Goal: Contribute content: Contribute content

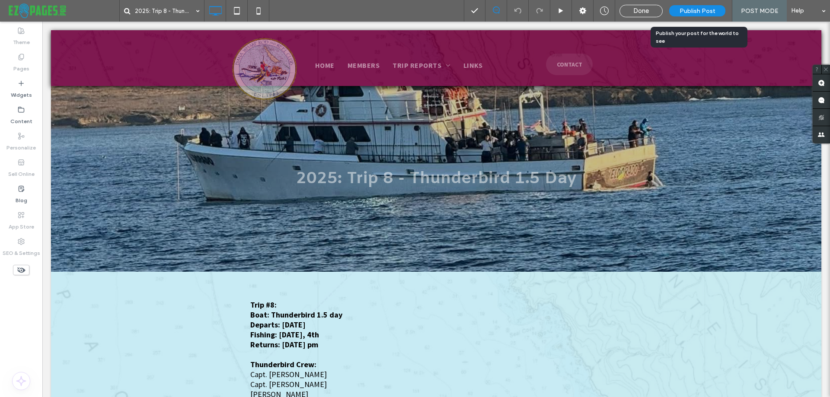
click at [695, 7] on span "Publish Post" at bounding box center [698, 10] width 36 height 7
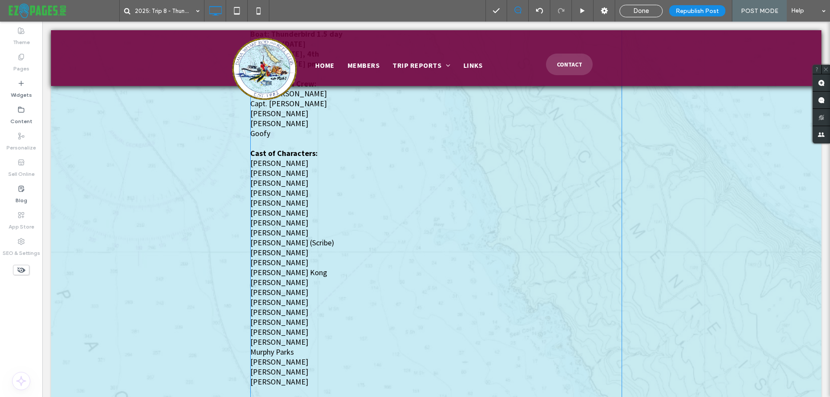
scroll to position [476, 0]
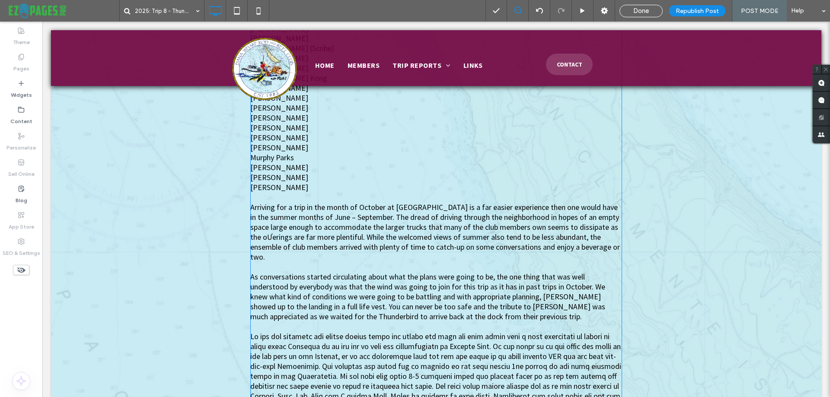
click at [256, 238] on span "Arriving for a trip in the month of October at Newport Landing is a far easier …" at bounding box center [435, 232] width 370 height 60
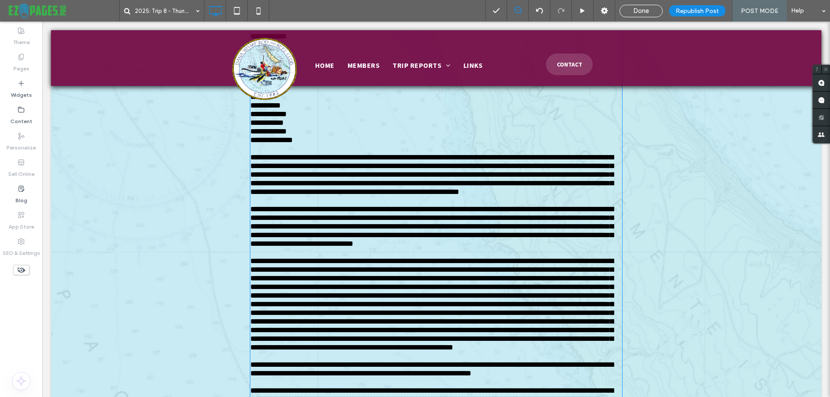
type input "**********"
type input "**"
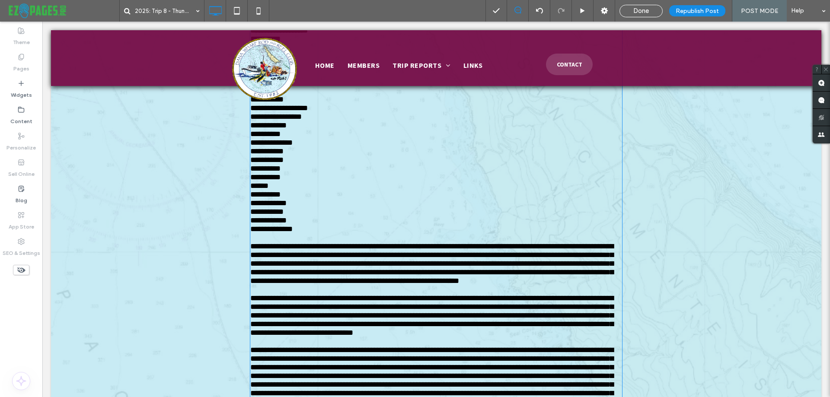
scroll to position [485, 0]
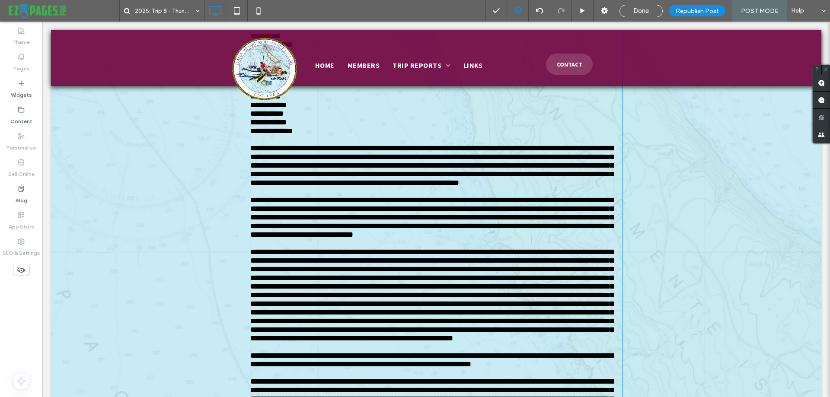
click at [258, 187] on span "**********" at bounding box center [431, 165] width 363 height 42
click at [628, 7] on div "Done" at bounding box center [641, 11] width 42 height 8
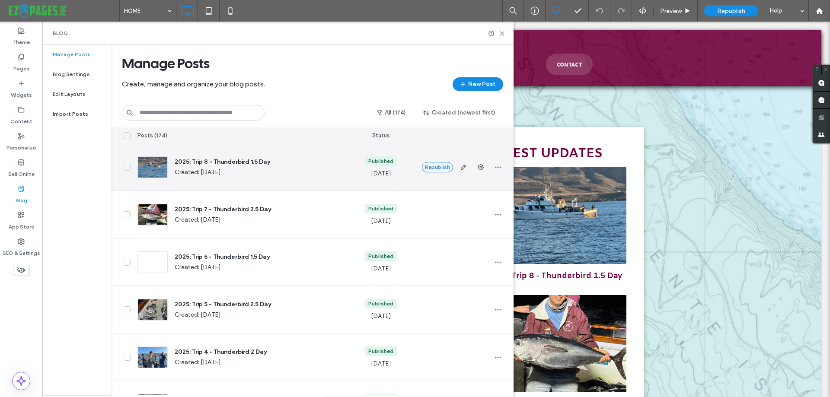
click at [218, 163] on span "2025: Trip 8 - Thunderbird 1.5 Day" at bounding box center [258, 162] width 167 height 9
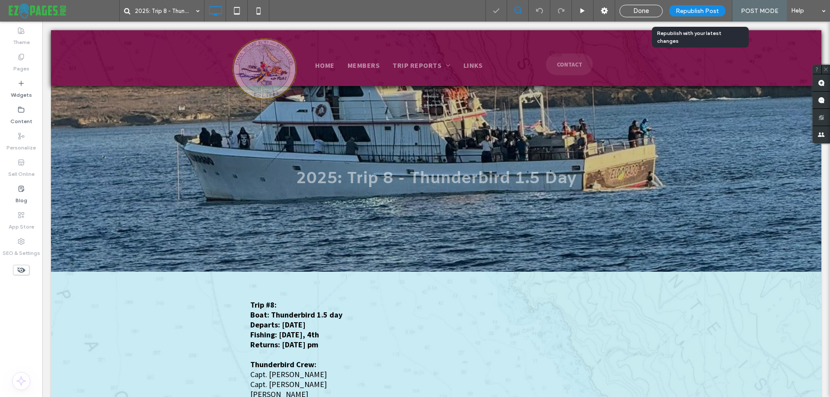
click at [695, 13] on span "Republish Post" at bounding box center [697, 10] width 43 height 7
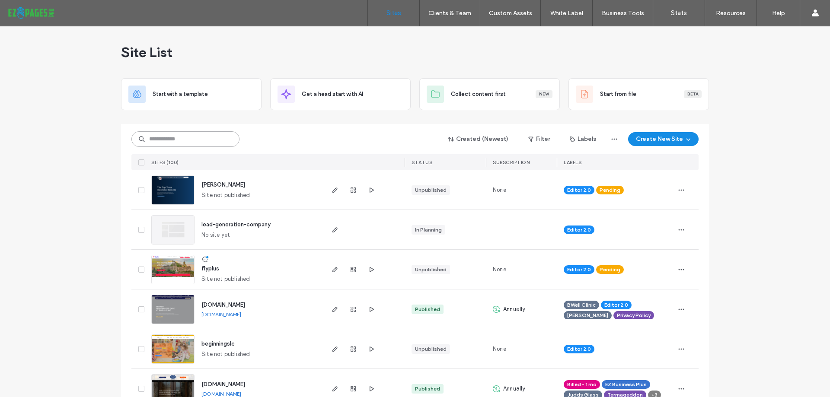
click at [183, 140] on input at bounding box center [185, 139] width 108 height 16
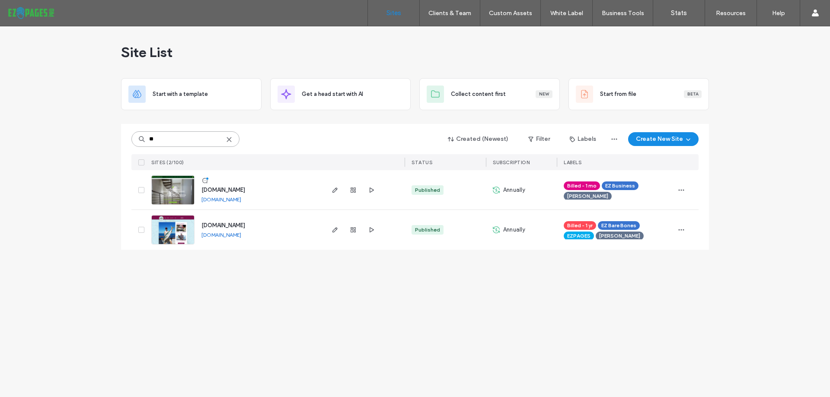
type input "**"
click at [230, 139] on use at bounding box center [229, 140] width 4 height 4
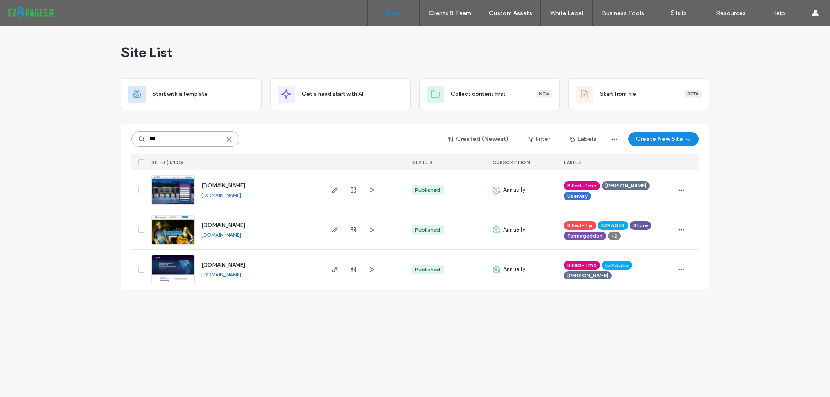
type input "***"
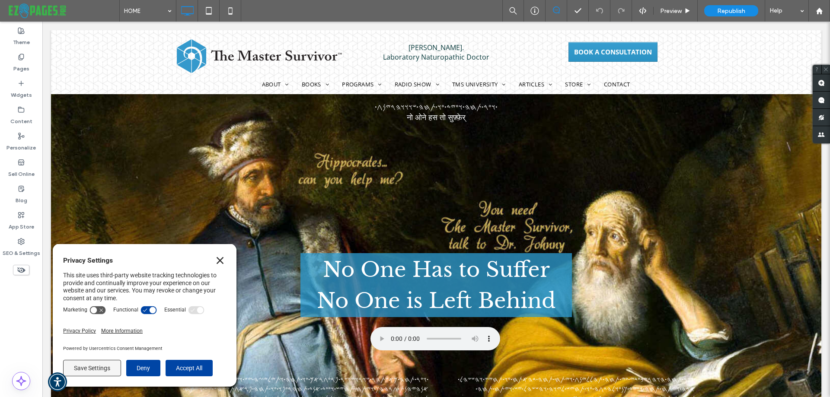
click at [222, 260] on icon "Close" at bounding box center [220, 260] width 7 height 7
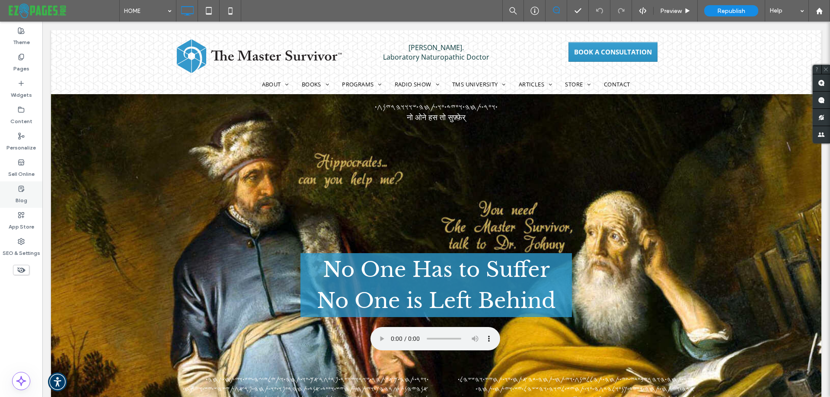
click at [26, 192] on div "Blog" at bounding box center [21, 195] width 42 height 26
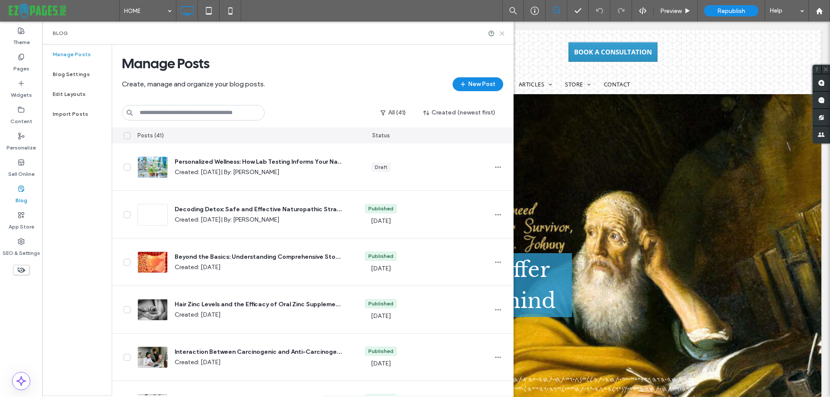
drag, startPoint x: 503, startPoint y: 35, endPoint x: 460, endPoint y: 13, distance: 48.2
click at [503, 35] on icon at bounding box center [502, 33] width 6 height 6
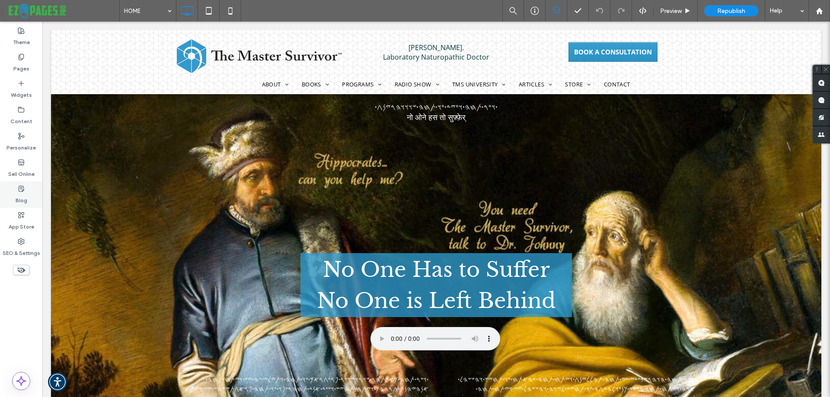
click at [19, 194] on label "Blog" at bounding box center [22, 198] width 12 height 12
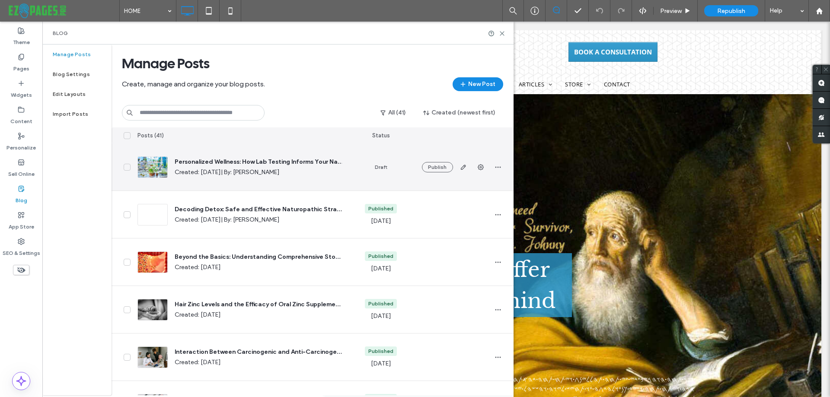
click at [270, 160] on span "Personalized Wellness: How Lab Testing Informs Your Naturopathic Health Plan" at bounding box center [258, 162] width 167 height 9
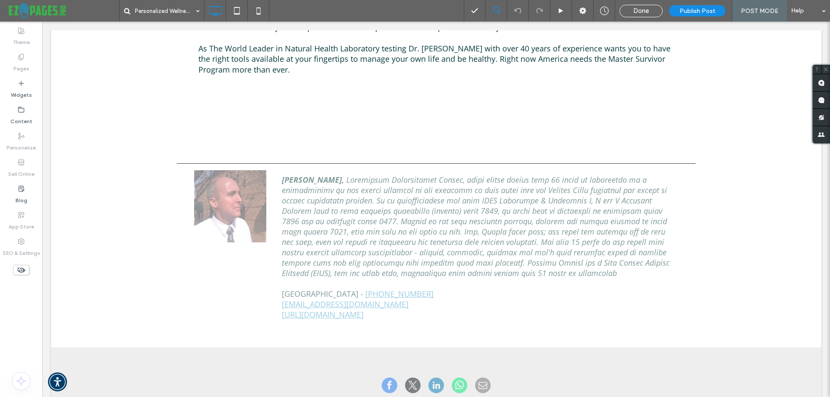
scroll to position [1514, 0]
click at [20, 188] on icon at bounding box center [21, 189] width 7 height 7
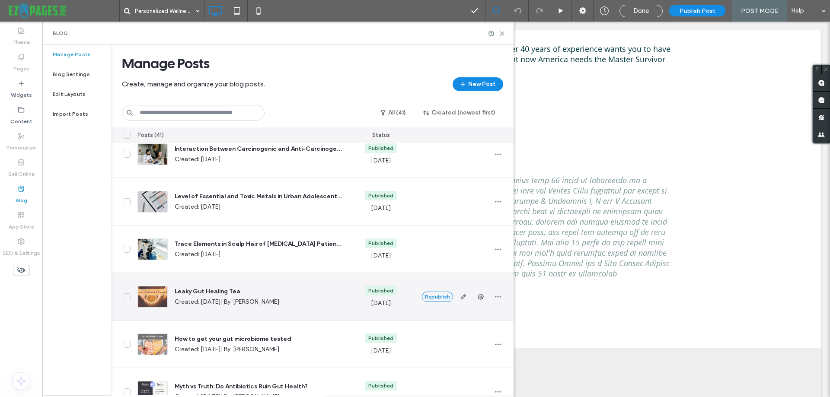
scroll to position [188, 0]
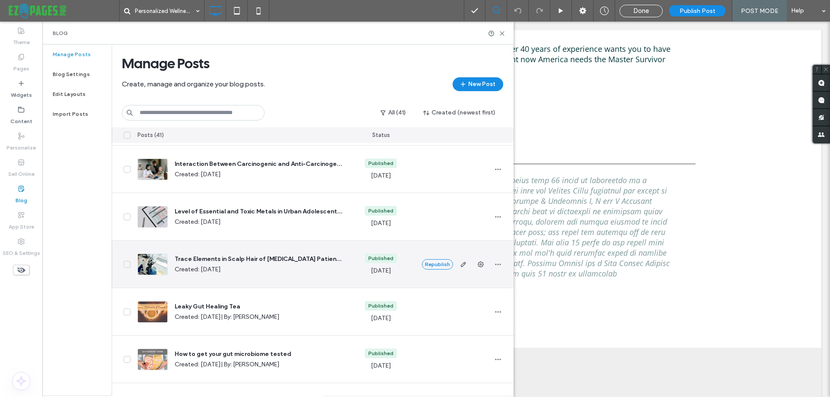
click at [293, 256] on span "Trace Elements in Scalp Hair of [MEDICAL_DATA] Patients" at bounding box center [258, 259] width 167 height 9
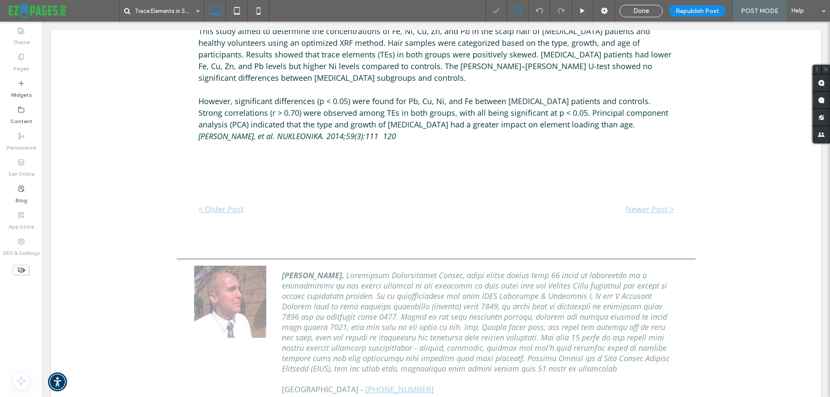
scroll to position [649, 0]
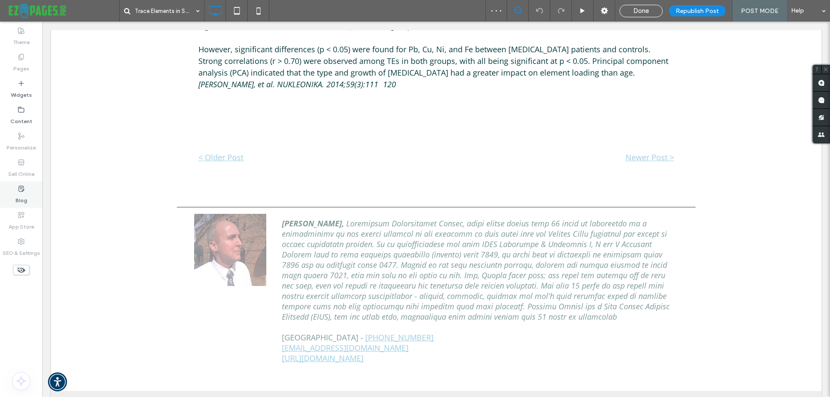
click at [24, 193] on label "Blog" at bounding box center [22, 198] width 12 height 12
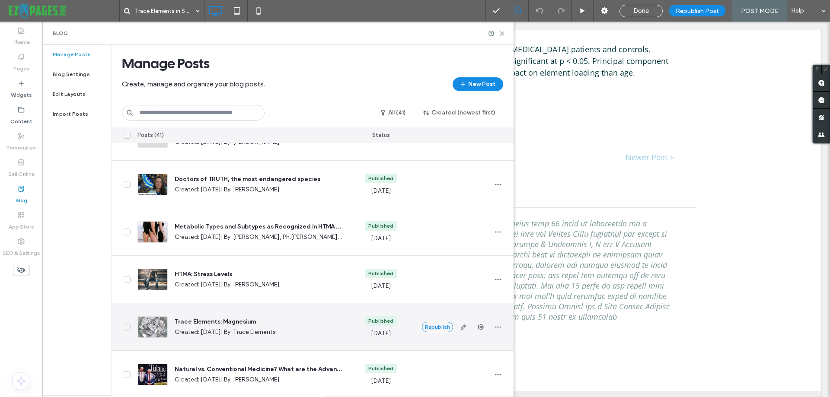
scroll to position [692, 0]
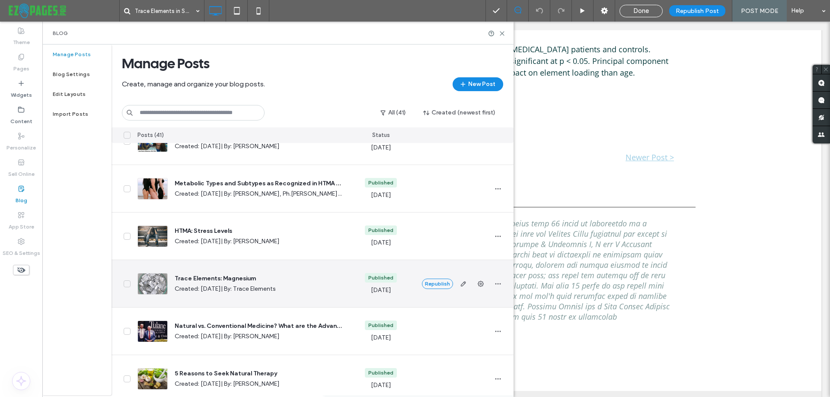
click at [227, 276] on span "Trace Elements: Magnesium" at bounding box center [258, 279] width 167 height 9
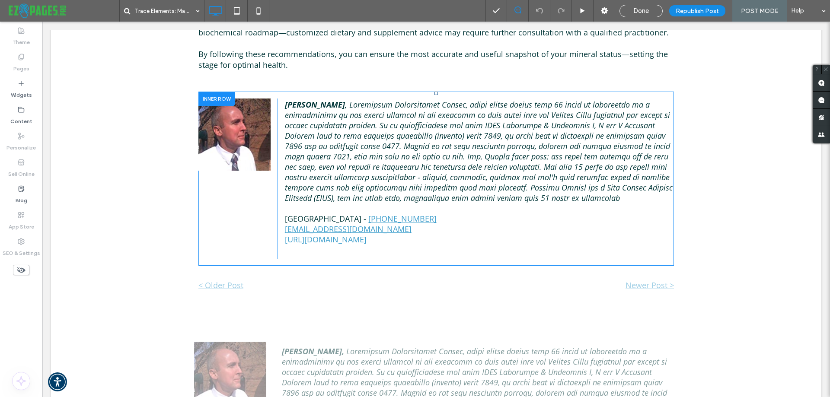
scroll to position [2465, 0]
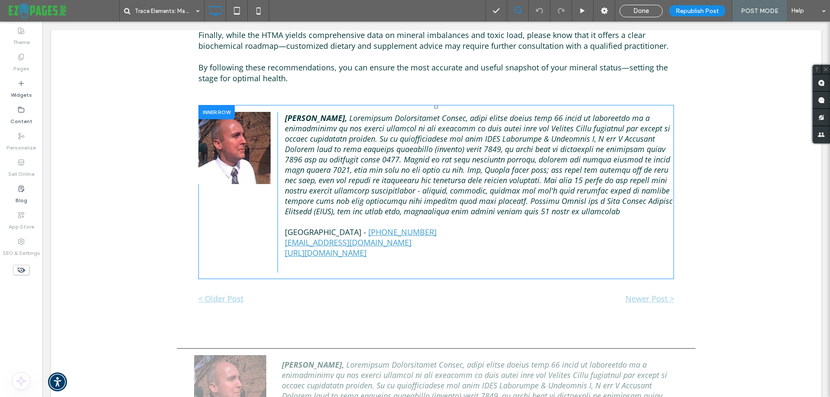
click at [206, 106] on div at bounding box center [216, 112] width 36 height 13
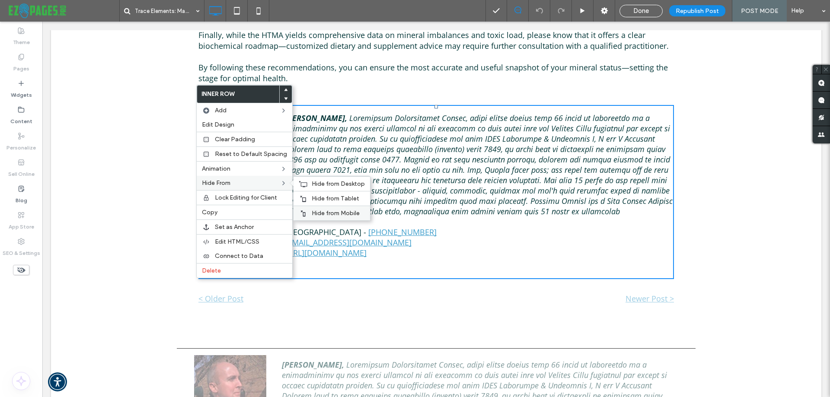
click at [342, 211] on span "Hide from Mobile" at bounding box center [336, 213] width 48 height 7
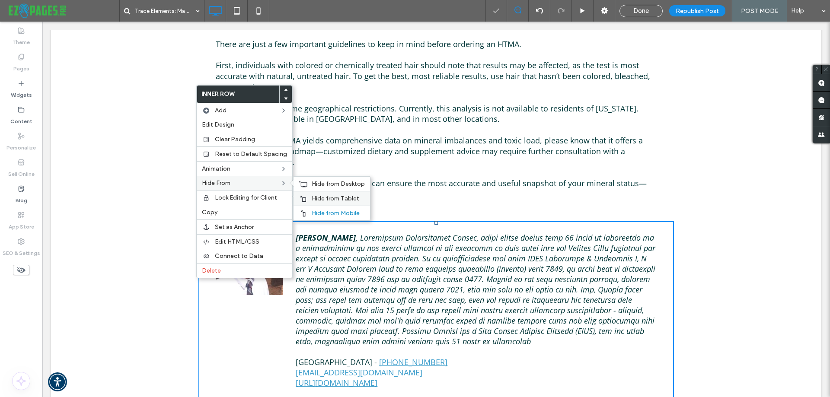
click at [312, 198] on span "Hide from Tablet" at bounding box center [336, 198] width 48 height 7
click at [321, 186] on span "Hide from Desktop" at bounding box center [338, 183] width 53 height 7
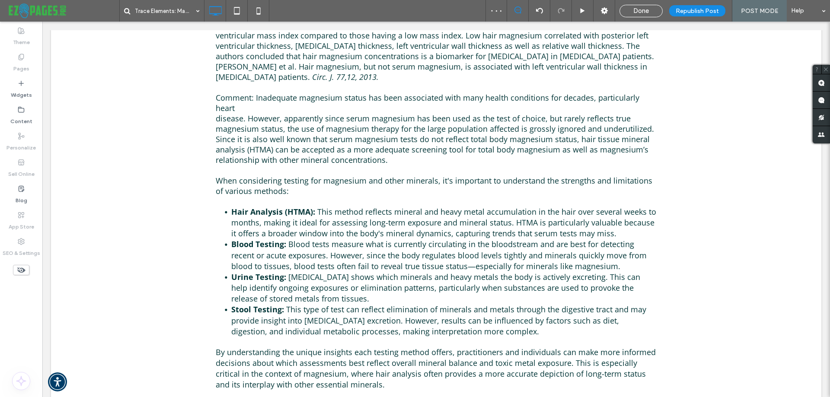
scroll to position [605, 0]
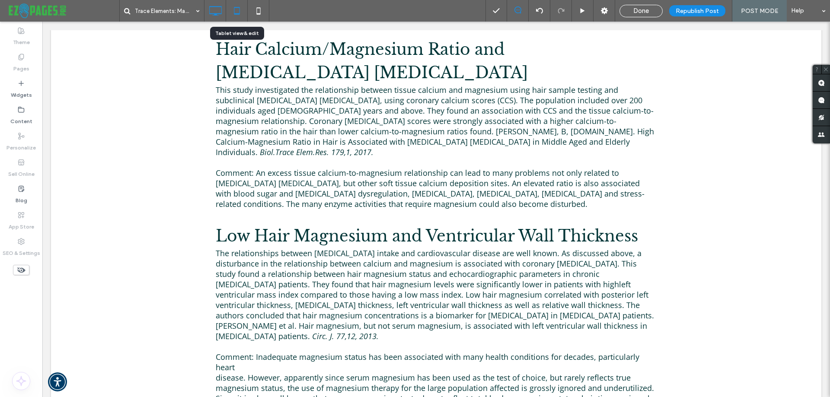
click at [236, 8] on icon at bounding box center [236, 10] width 17 height 17
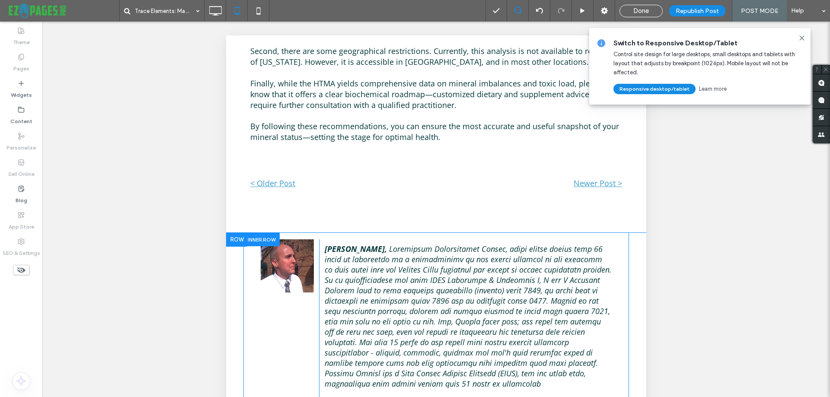
scroll to position [2967, 0]
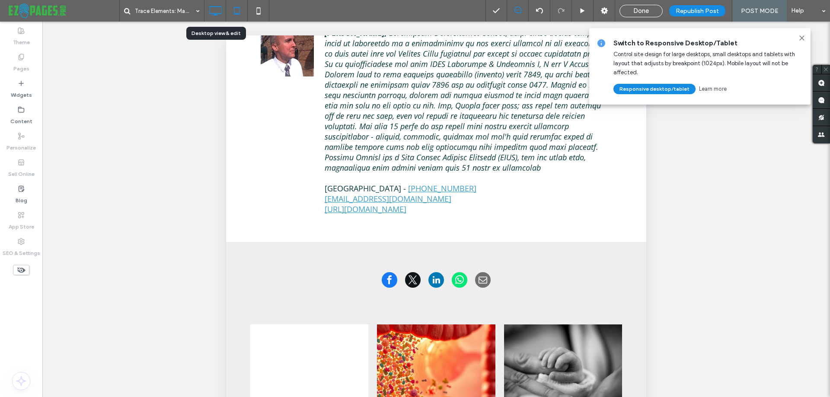
click at [217, 11] on icon at bounding box center [215, 10] width 17 height 17
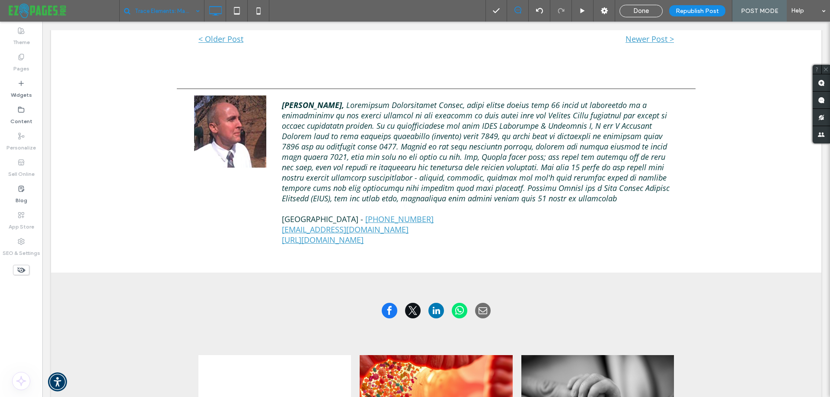
scroll to position [2551, 0]
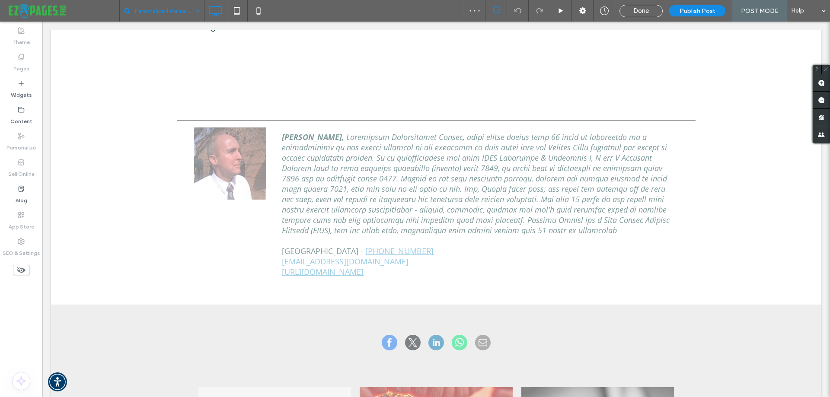
scroll to position [1384, 0]
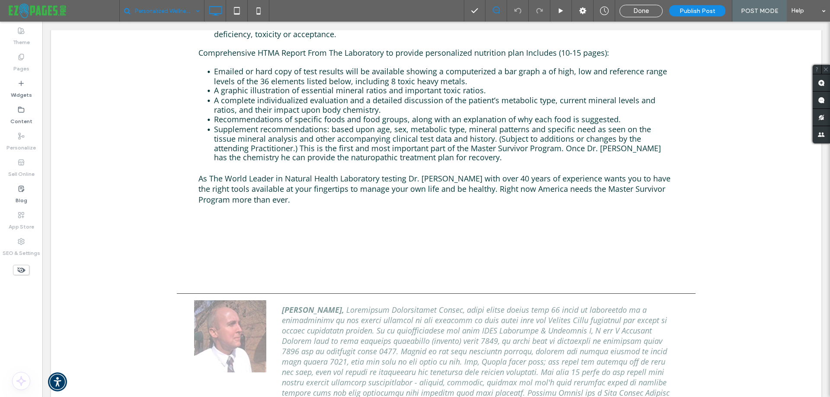
click at [166, 13] on input at bounding box center [165, 11] width 61 height 22
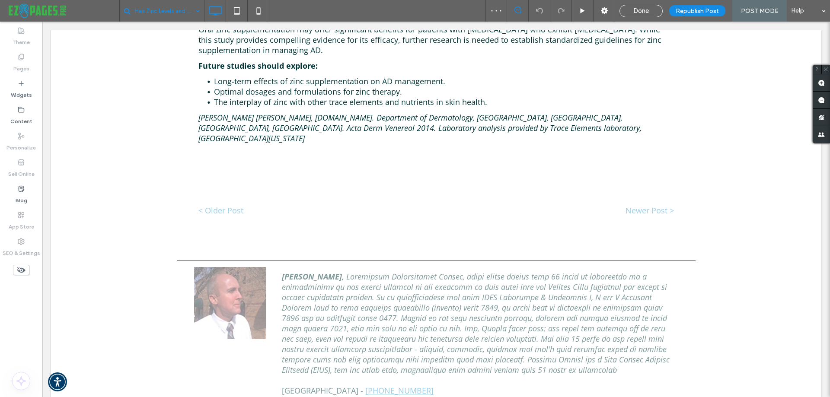
scroll to position [3546, 0]
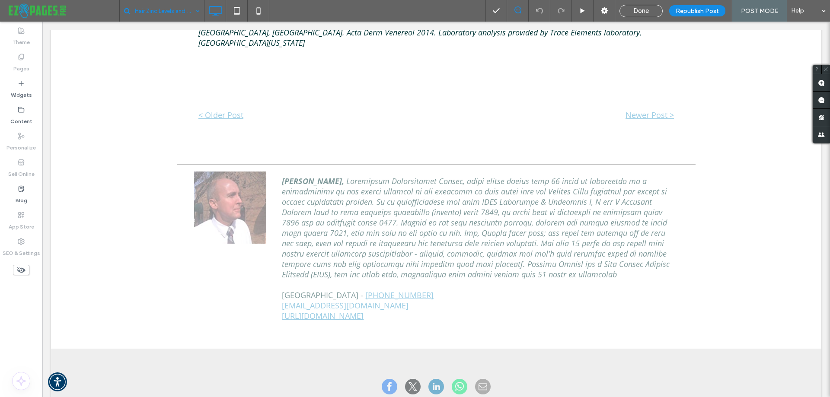
click at [173, 10] on input at bounding box center [165, 11] width 61 height 22
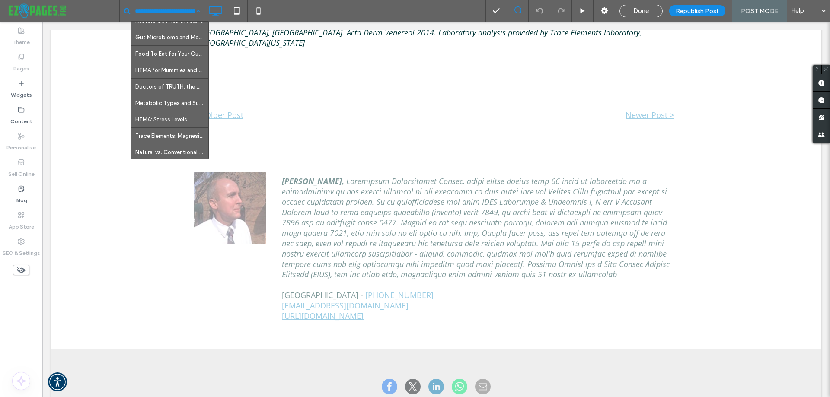
scroll to position [216, 0]
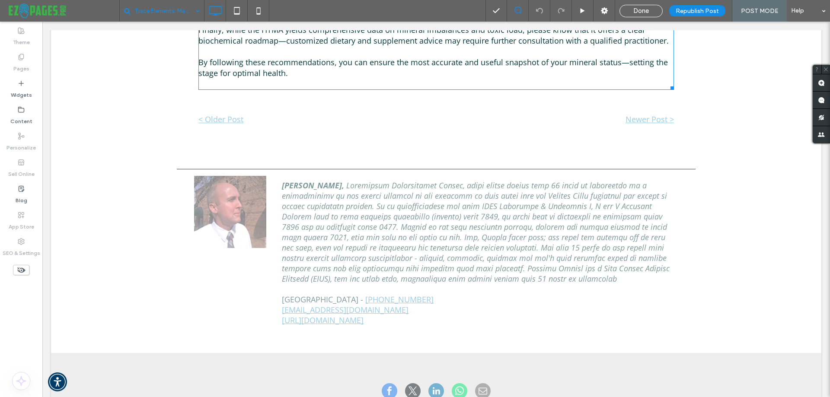
scroll to position [2508, 0]
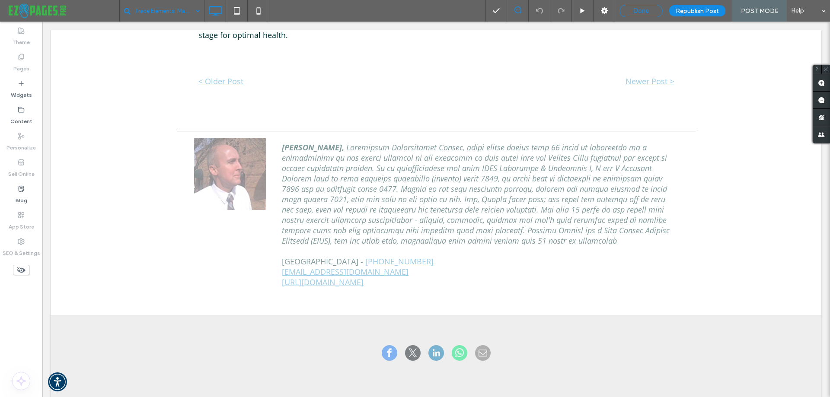
click at [641, 10] on span "Done" at bounding box center [642, 11] width 16 height 8
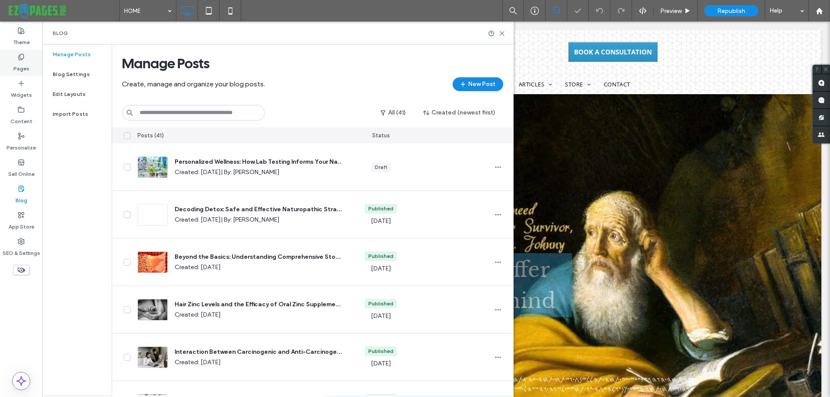
click at [22, 64] on label "Pages" at bounding box center [21, 67] width 16 height 12
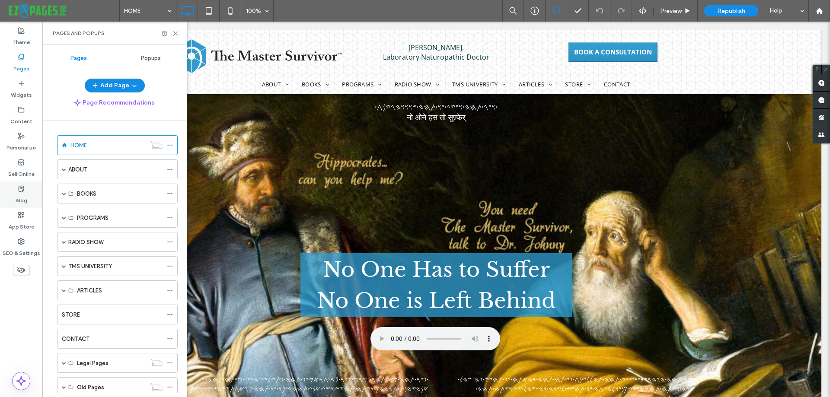
click at [23, 195] on label "Blog" at bounding box center [22, 198] width 12 height 12
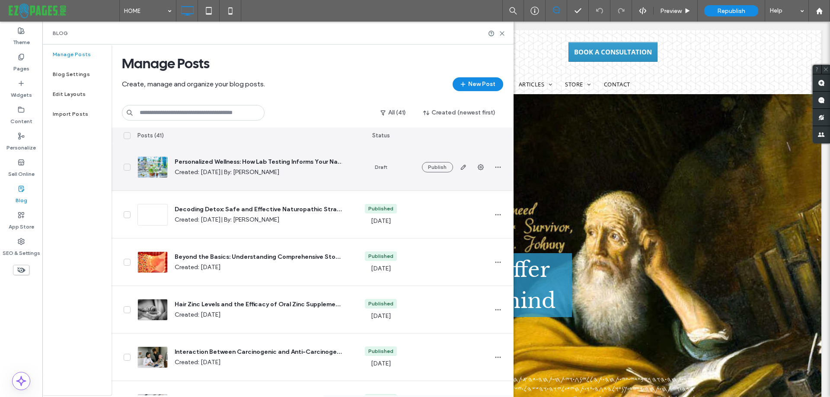
click at [210, 162] on span "Personalized Wellness: How Lab Testing Informs Your Naturopathic Health Plan" at bounding box center [258, 162] width 167 height 9
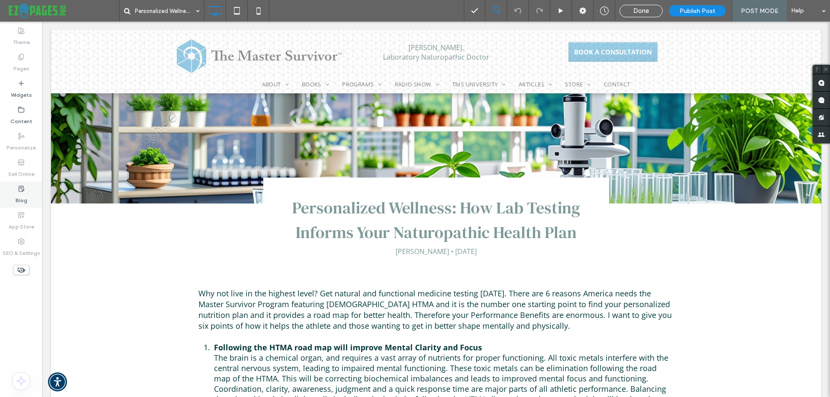
click at [22, 189] on icon at bounding box center [21, 189] width 7 height 7
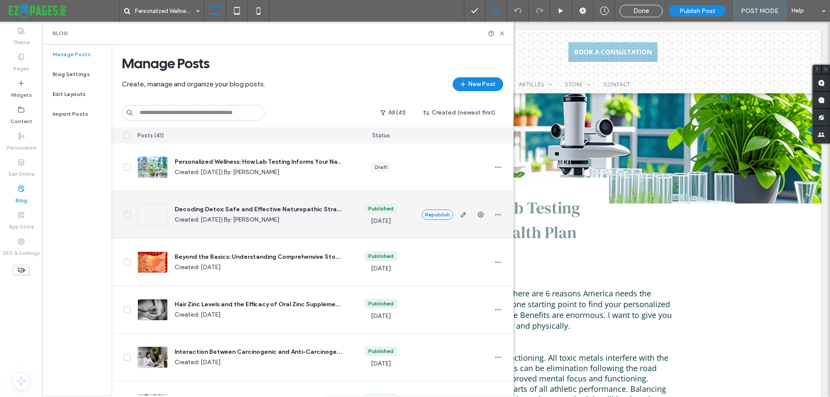
click at [210, 208] on span "Decoding Detox: Safe and Effective Naturopathic Strategy for Toxin Elimination" at bounding box center [258, 209] width 167 height 9
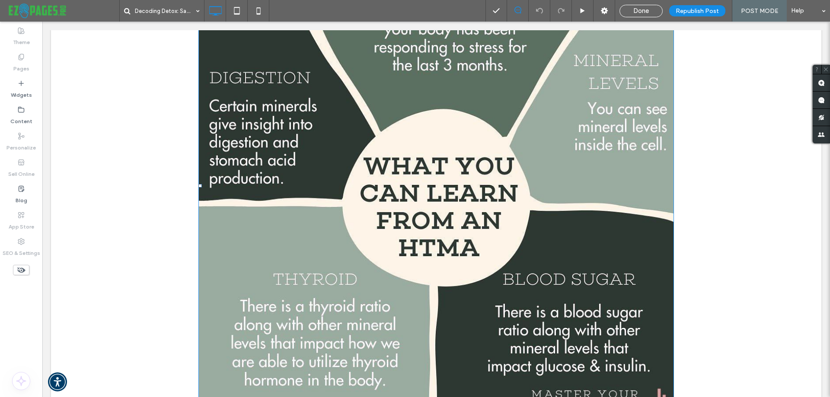
scroll to position [1643, 0]
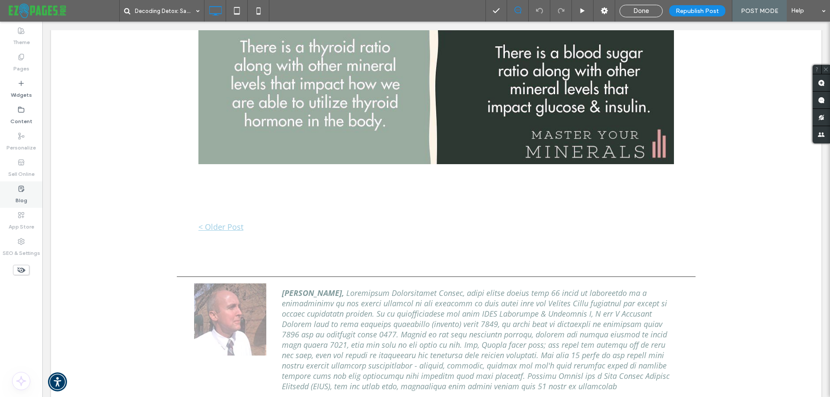
click at [22, 192] on icon at bounding box center [21, 189] width 7 height 7
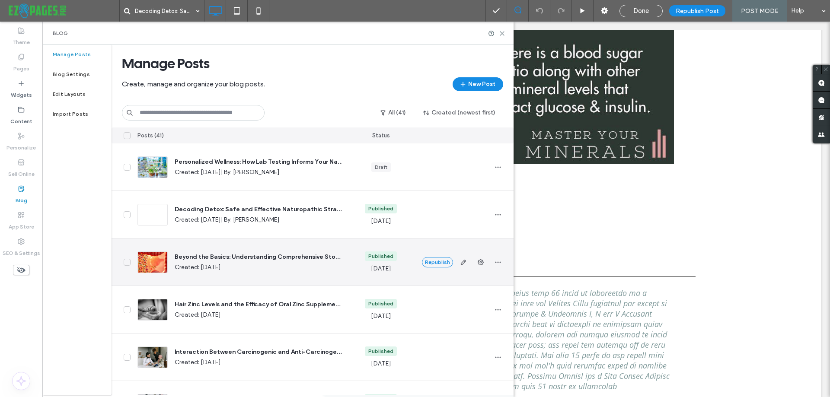
click at [206, 257] on span "Beyond the Basics: Understanding Comprehensive Stool Testing for Gut Health" at bounding box center [258, 257] width 167 height 9
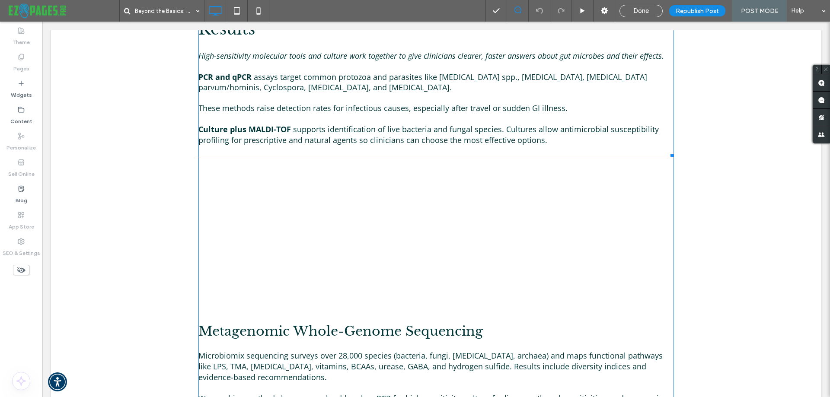
scroll to position [1643, 0]
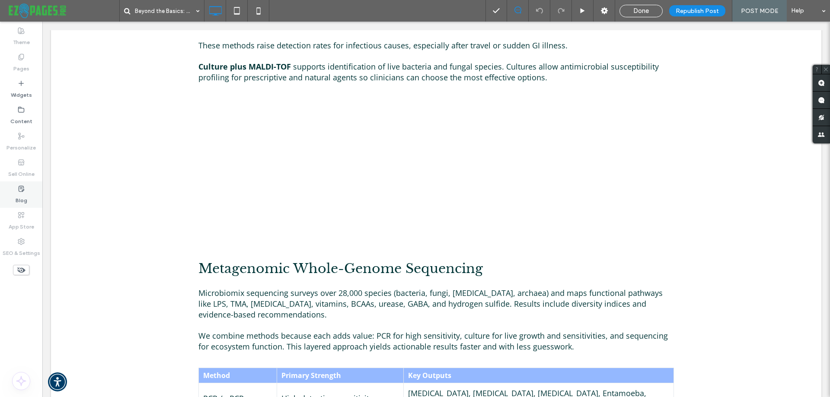
click at [22, 197] on label "Blog" at bounding box center [22, 198] width 12 height 12
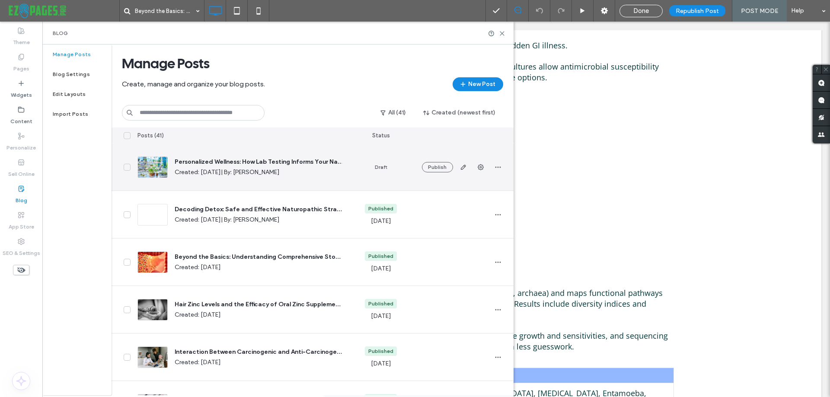
click at [238, 161] on span "Personalized Wellness: How Lab Testing Informs Your Naturopathic Health Plan" at bounding box center [258, 162] width 167 height 9
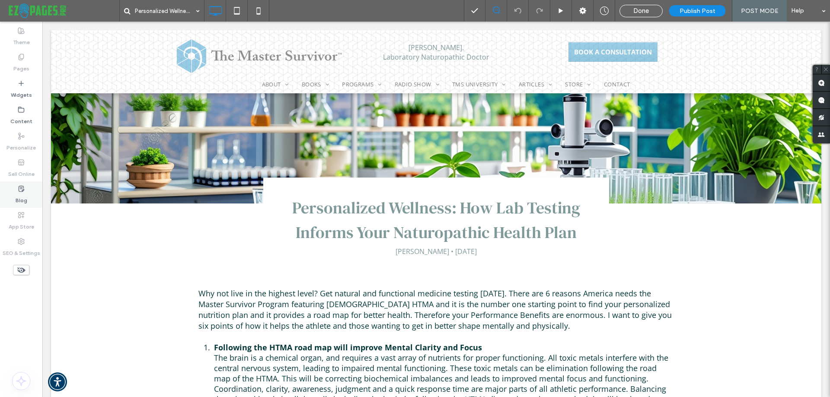
click at [23, 199] on label "Blog" at bounding box center [22, 198] width 12 height 12
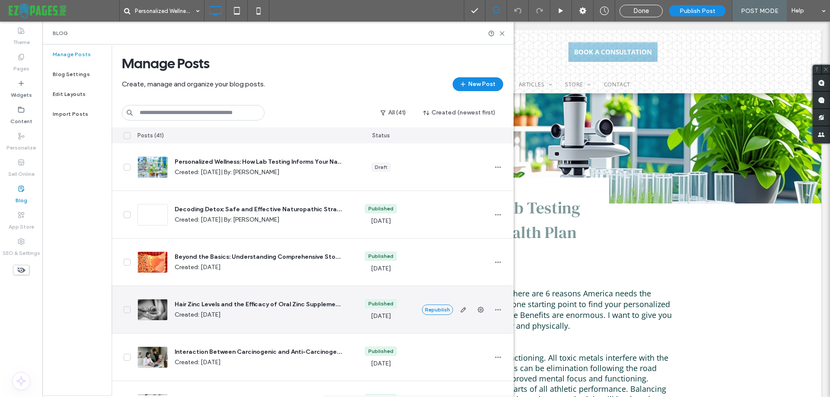
click at [212, 303] on span "Hair Zinc Levels and the Efficacy of Oral Zinc Supplementation in Children with…" at bounding box center [258, 305] width 167 height 9
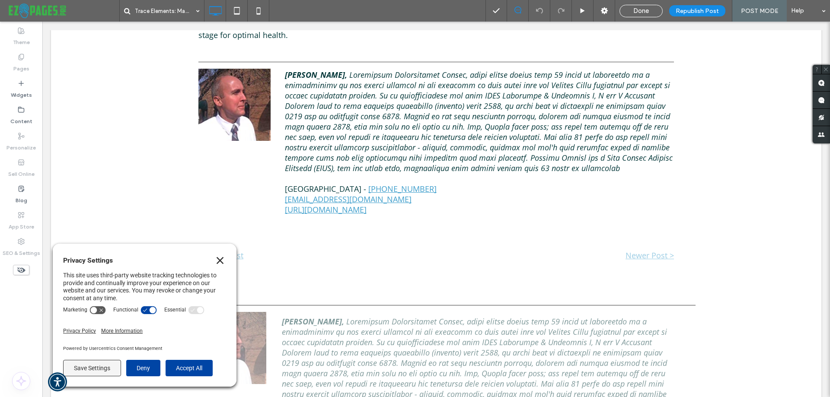
click at [220, 262] on icon "Close" at bounding box center [220, 260] width 7 height 7
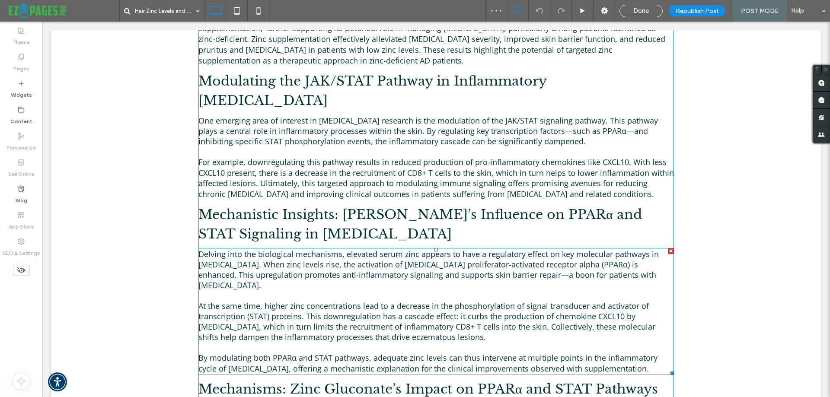
scroll to position [2465, 0]
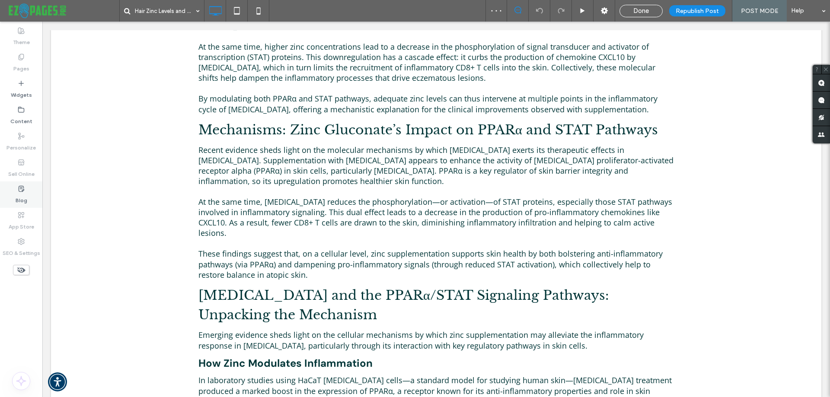
click at [19, 198] on label "Blog" at bounding box center [22, 198] width 12 height 12
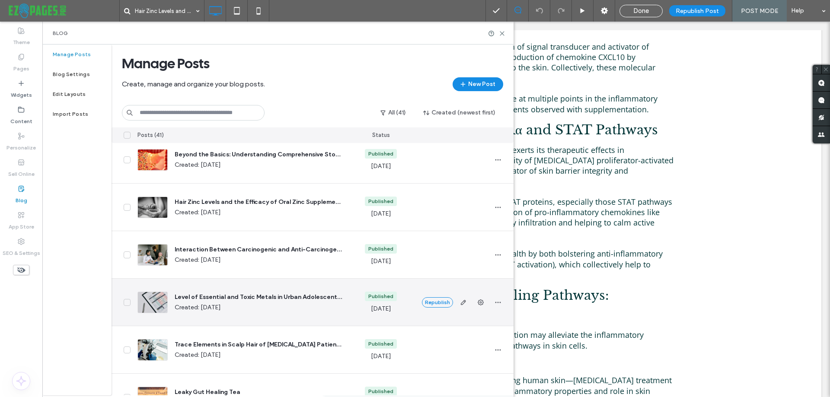
scroll to position [130, 0]
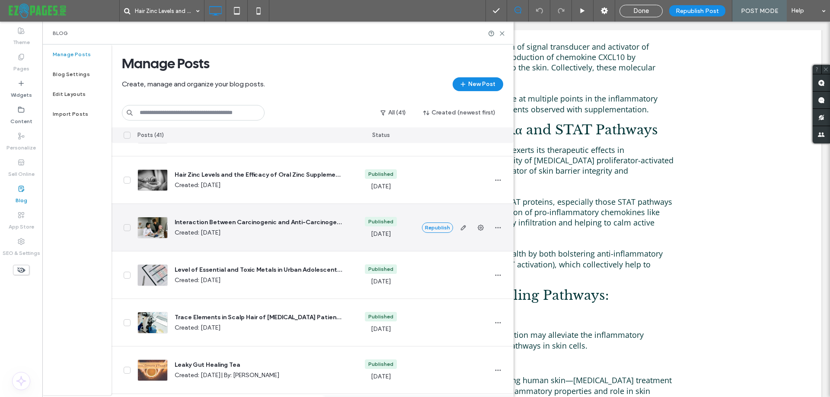
click at [204, 220] on span "Interaction Between Carcinogenic and Anti-Carcinogenic Trace Elements in the Sc…" at bounding box center [258, 222] width 167 height 9
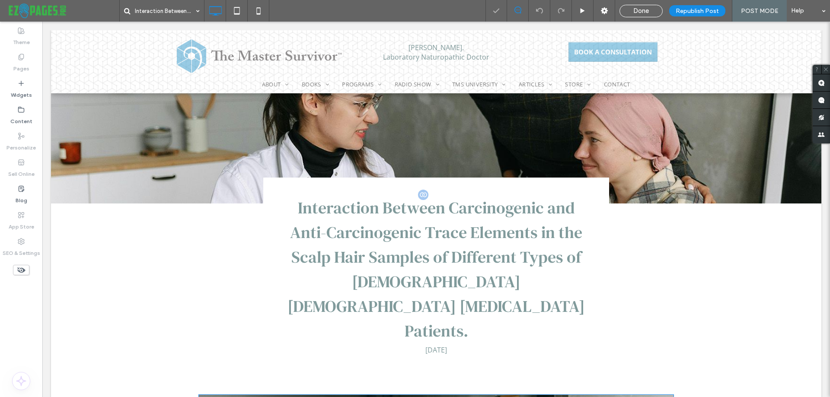
scroll to position [216, 0]
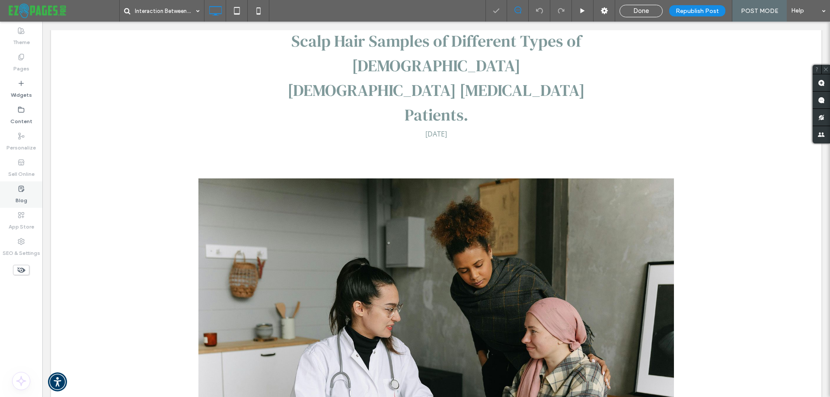
click at [29, 190] on div "Blog" at bounding box center [21, 195] width 42 height 26
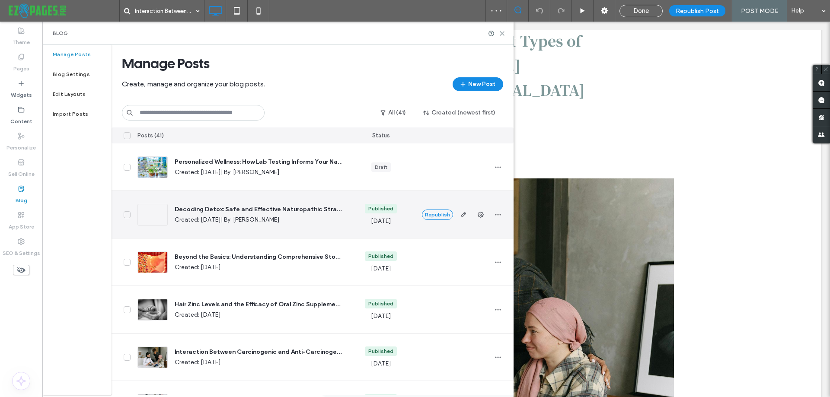
click at [240, 206] on span "Decoding Detox: Safe and Effective Naturopathic Strategy for Toxin Elimination" at bounding box center [258, 209] width 167 height 9
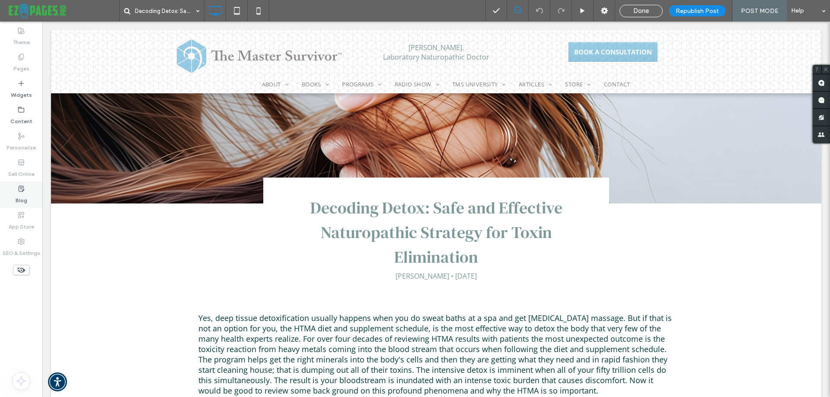
click at [21, 188] on icon at bounding box center [21, 189] width 7 height 7
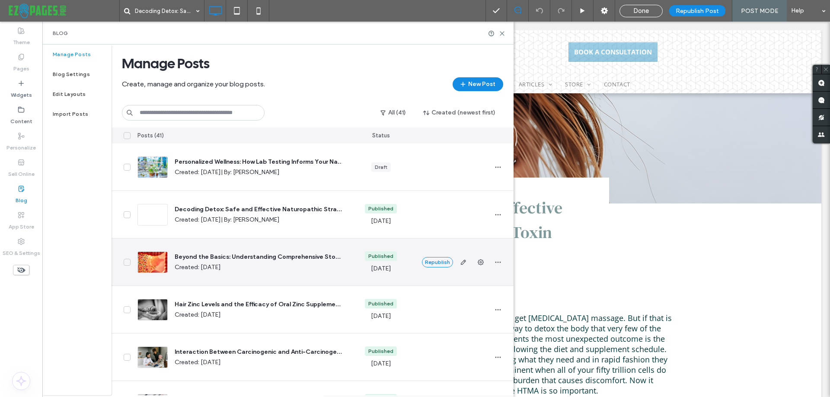
click at [191, 254] on span "Beyond the Basics: Understanding Comprehensive Stool Testing for Gut Health" at bounding box center [258, 257] width 167 height 9
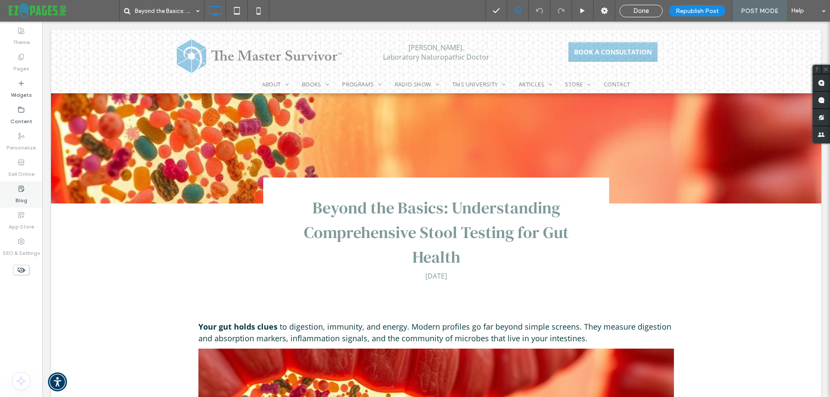
click at [26, 192] on div "Blog" at bounding box center [21, 195] width 42 height 26
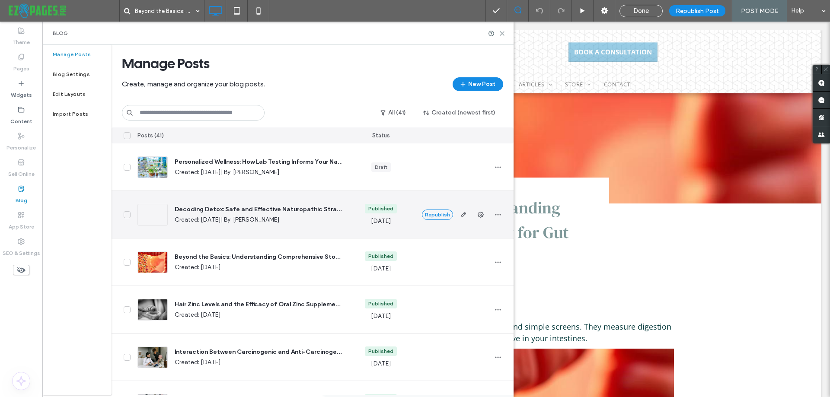
click at [277, 209] on span "Decoding Detox: Safe and Effective Naturopathic Strategy for Toxin Elimination" at bounding box center [258, 209] width 167 height 9
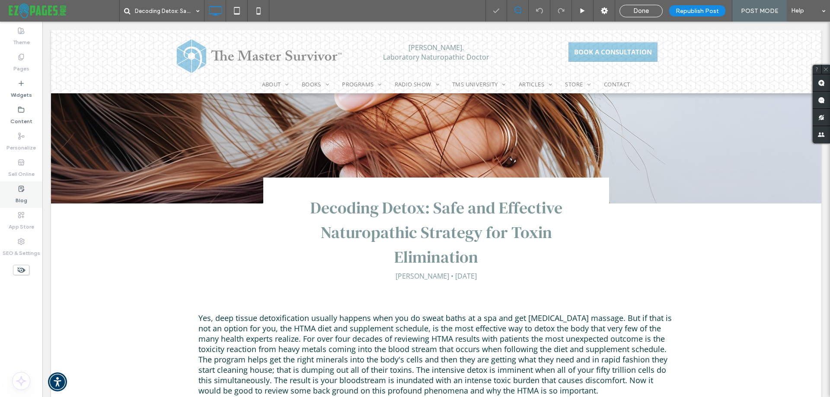
click at [27, 193] on div "Blog" at bounding box center [21, 195] width 42 height 26
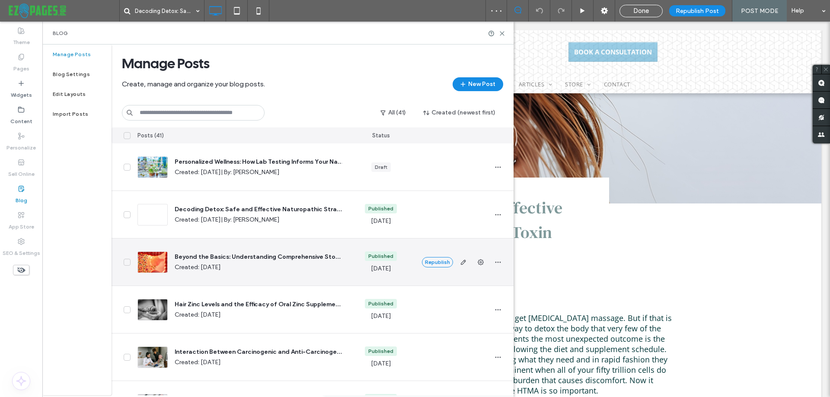
scroll to position [43, 0]
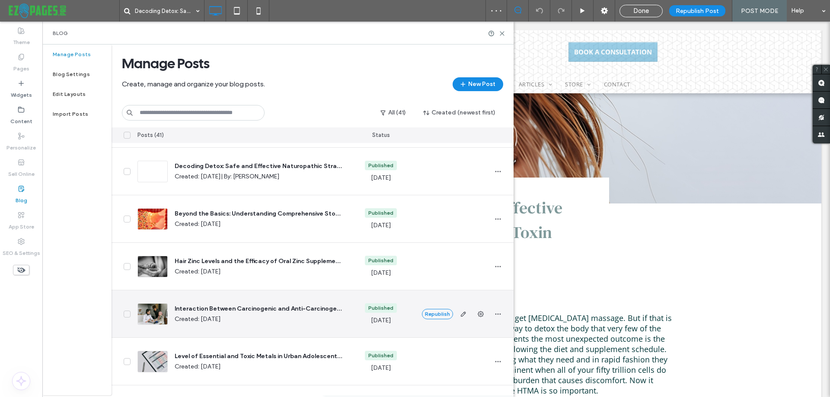
click at [224, 307] on span "Interaction Between Carcinogenic and Anti-Carcinogenic Trace Elements in the Sc…" at bounding box center [258, 309] width 167 height 9
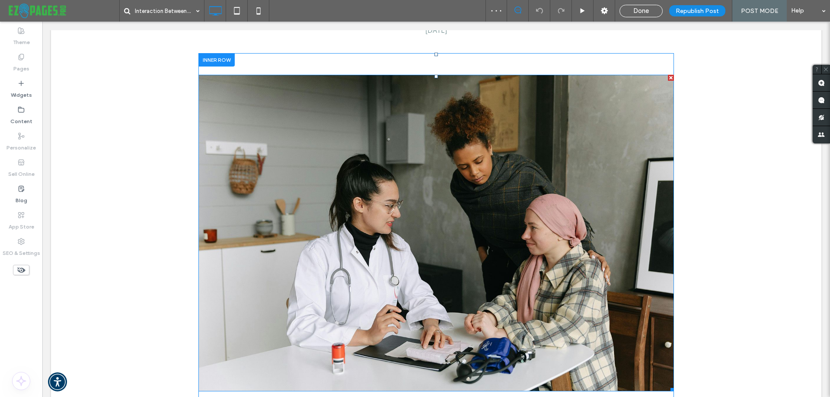
scroll to position [476, 0]
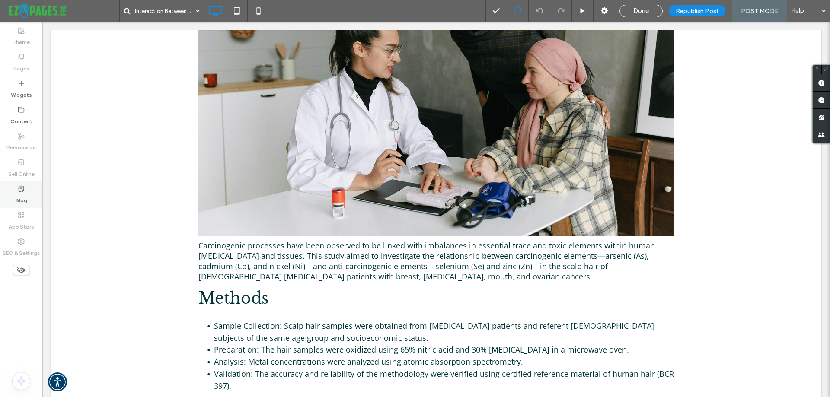
click at [19, 202] on label "Blog" at bounding box center [22, 198] width 12 height 12
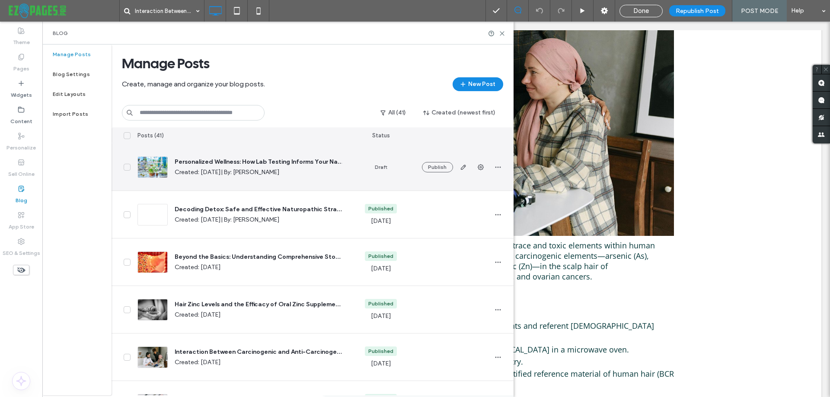
click at [219, 162] on span "Personalized Wellness: How Lab Testing Informs Your Naturopathic Health Plan" at bounding box center [258, 162] width 167 height 9
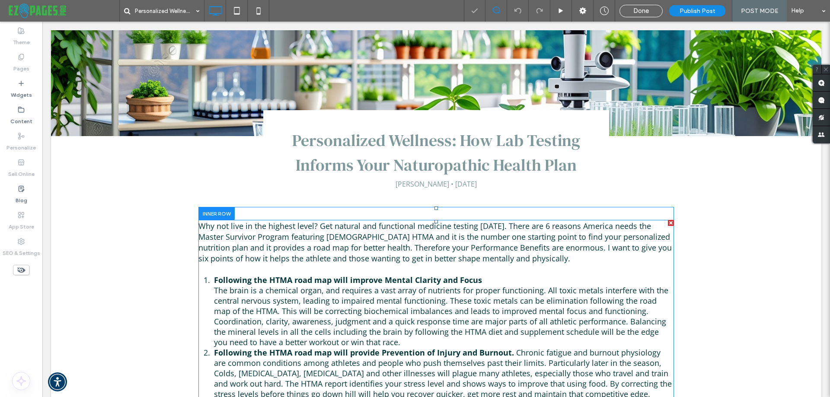
scroll to position [130, 0]
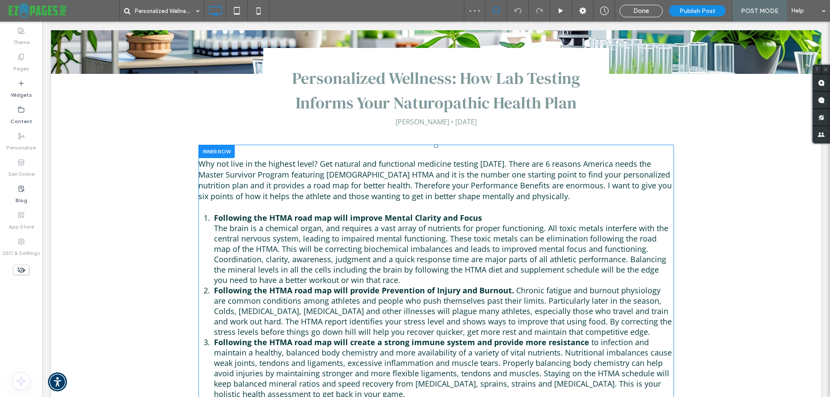
click at [212, 151] on div at bounding box center [216, 151] width 36 height 13
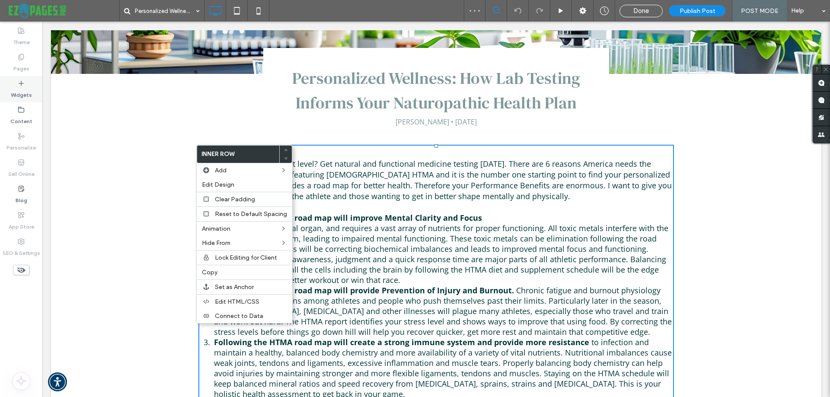
click at [26, 92] on label "Widgets" at bounding box center [21, 93] width 21 height 12
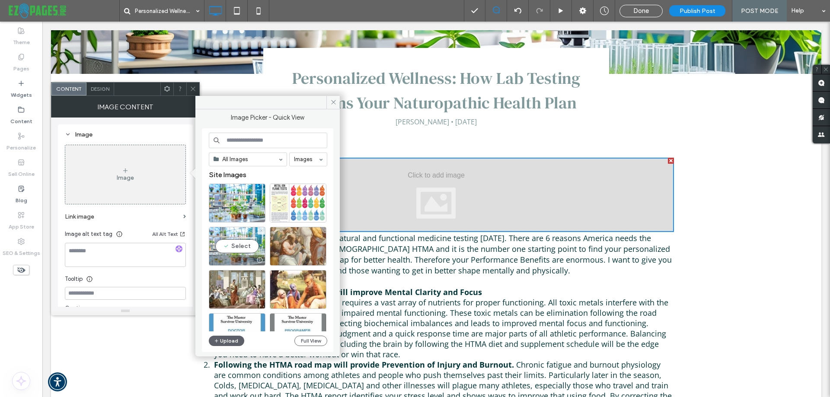
click at [260, 230] on icon at bounding box center [261, 230] width 3 height 3
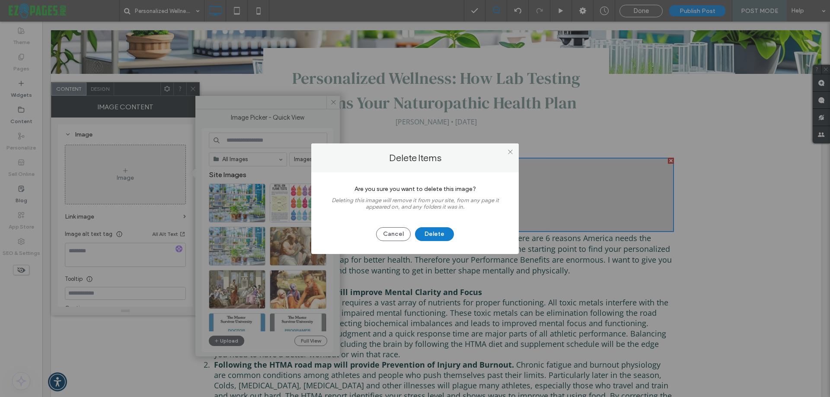
click at [432, 232] on button "Delete" at bounding box center [434, 234] width 39 height 14
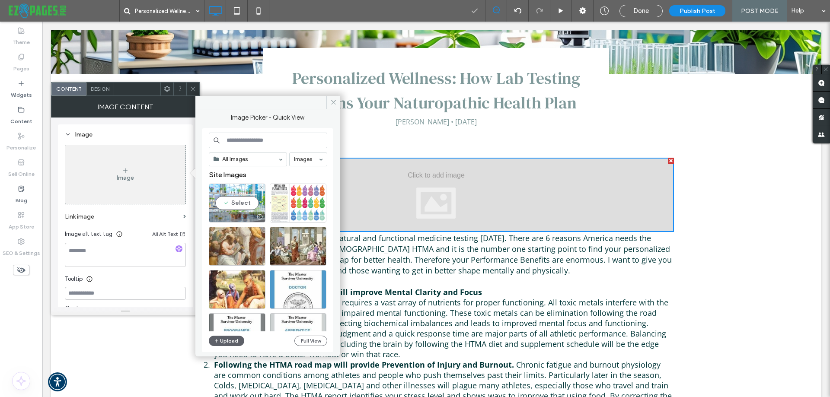
click at [246, 203] on div "Select" at bounding box center [237, 203] width 57 height 39
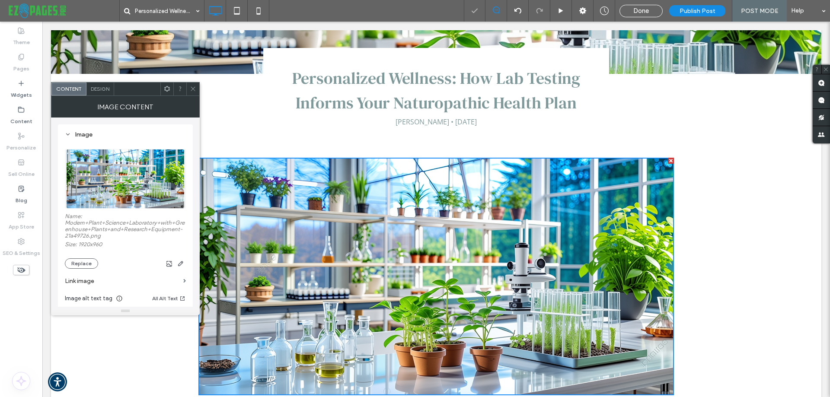
click at [193, 88] on icon at bounding box center [193, 89] width 6 height 6
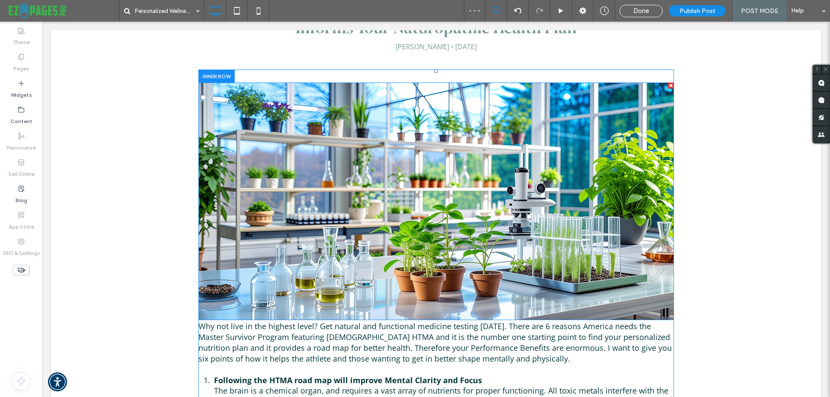
scroll to position [216, 0]
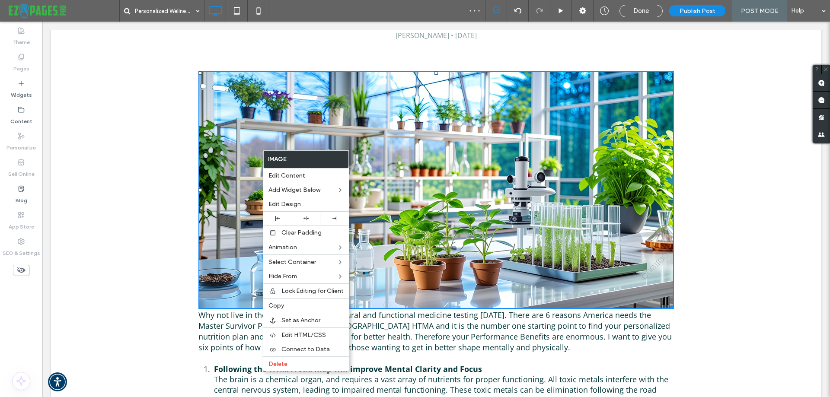
click at [458, 230] on img at bounding box center [436, 190] width 476 height 238
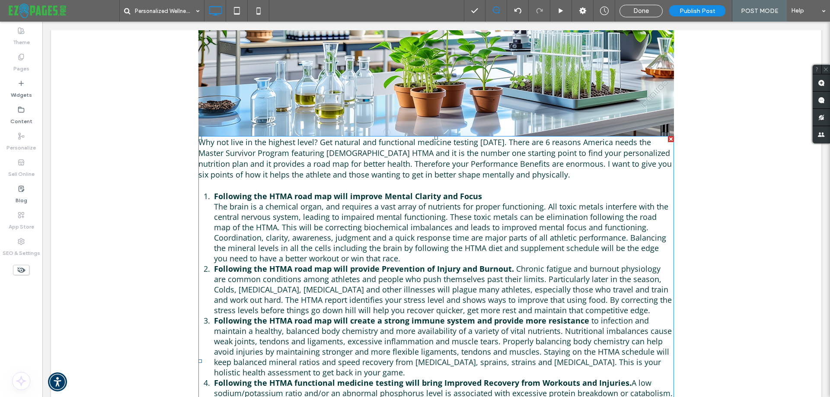
scroll to position [130, 0]
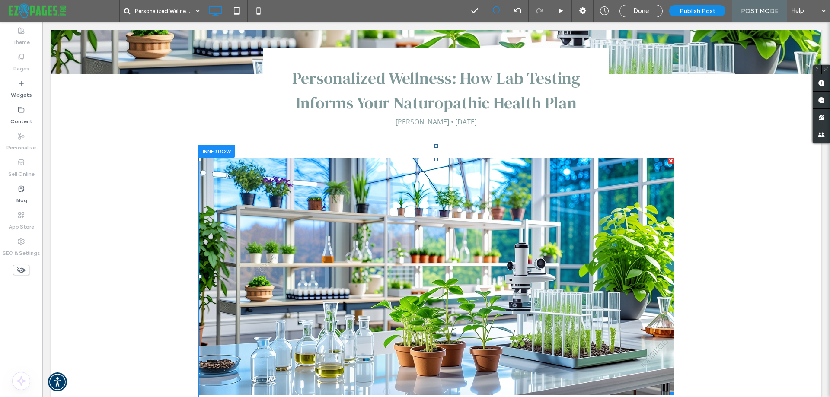
click at [334, 219] on img at bounding box center [436, 277] width 476 height 238
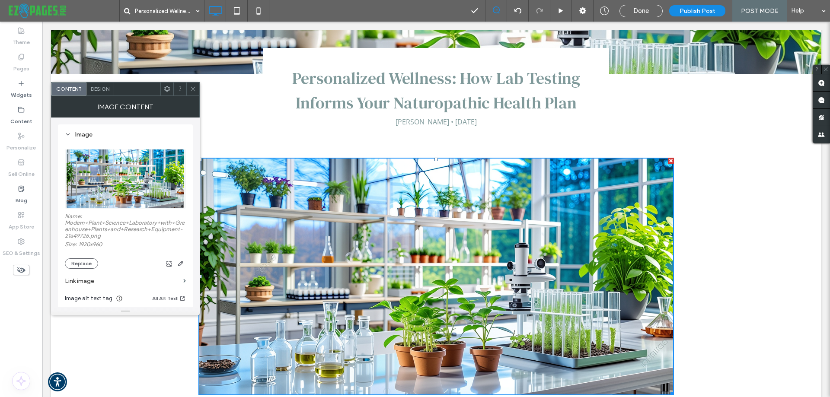
click at [104, 86] on span "Design" at bounding box center [100, 89] width 19 height 6
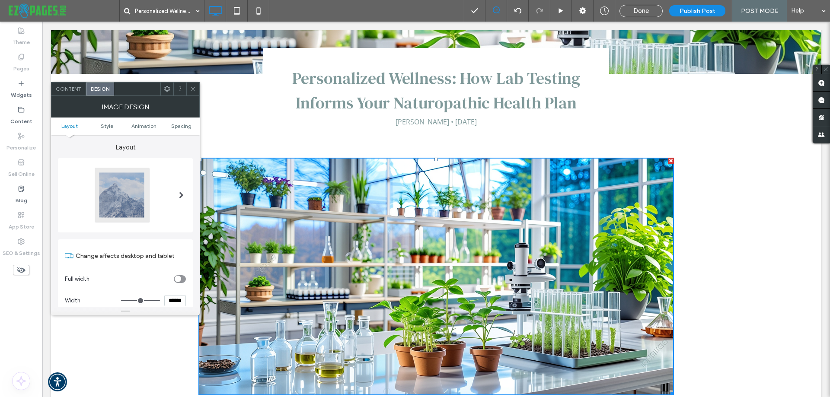
click at [179, 277] on div "toggle" at bounding box center [178, 279] width 6 height 6
click at [191, 87] on icon at bounding box center [193, 89] width 6 height 6
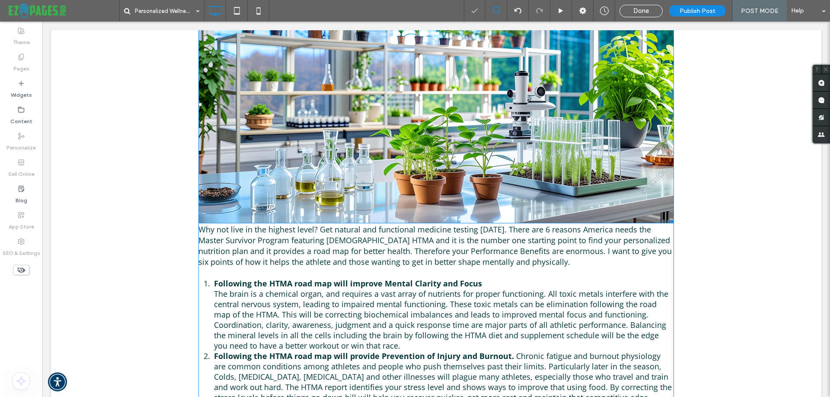
scroll to position [346, 0]
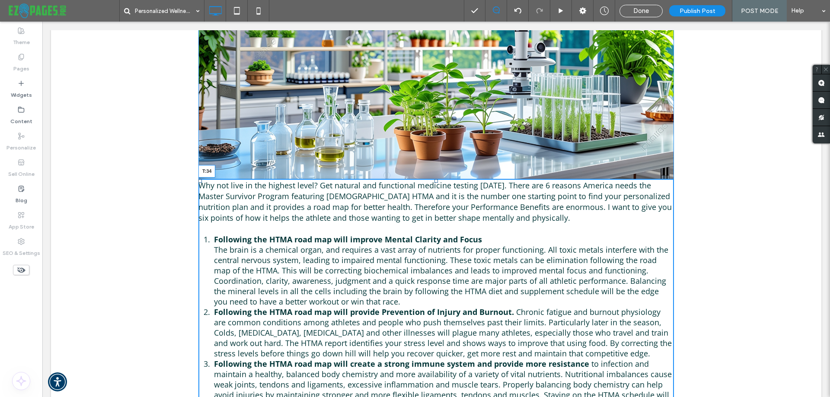
drag, startPoint x: 432, startPoint y: 179, endPoint x: 642, endPoint y: 252, distance: 221.6
click at [435, 183] on div at bounding box center [436, 180] width 3 height 3
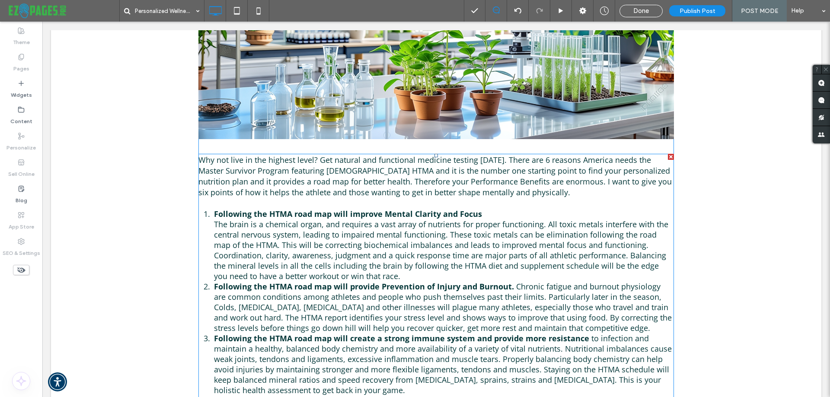
scroll to position [432, 0]
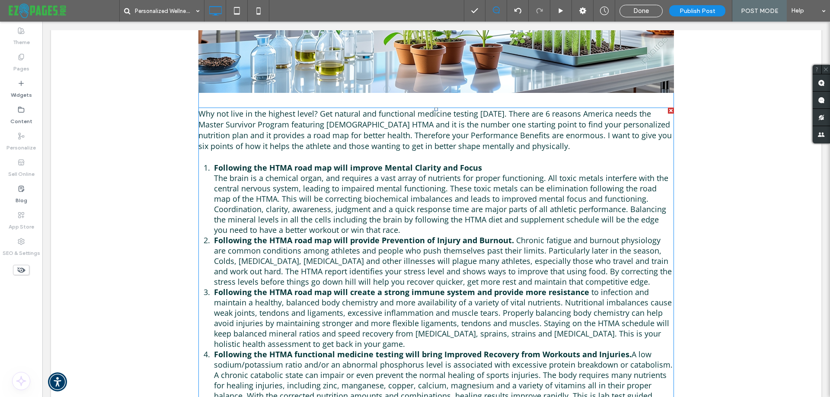
click at [376, 230] on span "The brain is a chemical organ, and requires a vast array of nutrients for prope…" at bounding box center [441, 204] width 454 height 62
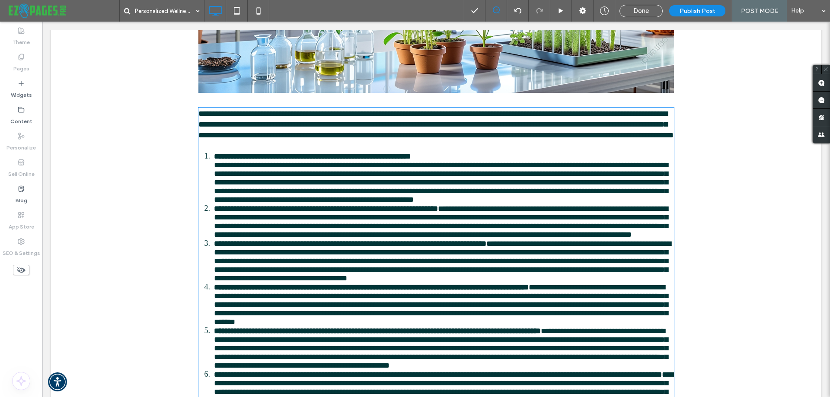
click at [389, 204] on li "**********" at bounding box center [444, 178] width 460 height 52
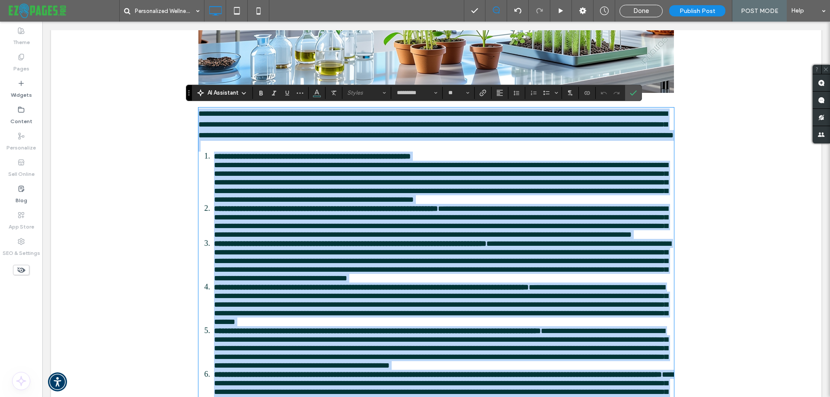
type input "*********"
type input "**"
click at [393, 204] on li "**********" at bounding box center [444, 178] width 460 height 52
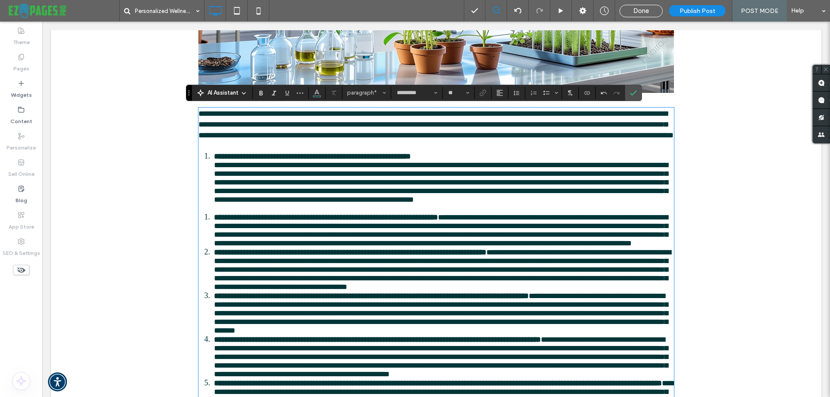
click at [214, 167] on li "**********" at bounding box center [444, 178] width 460 height 52
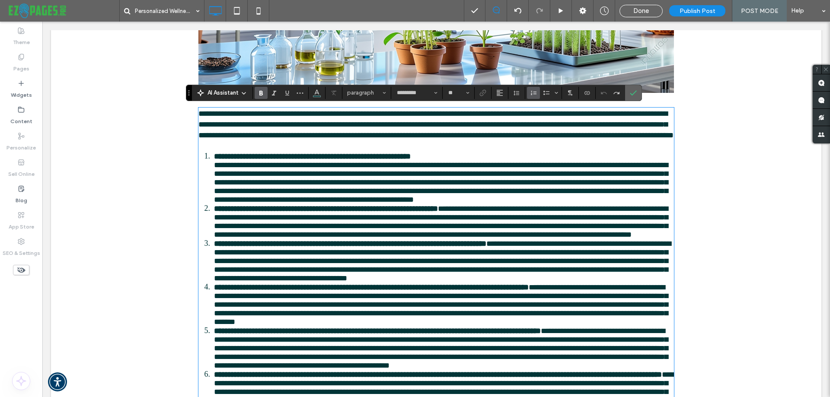
click at [636, 94] on icon "Confirm" at bounding box center [633, 93] width 7 height 7
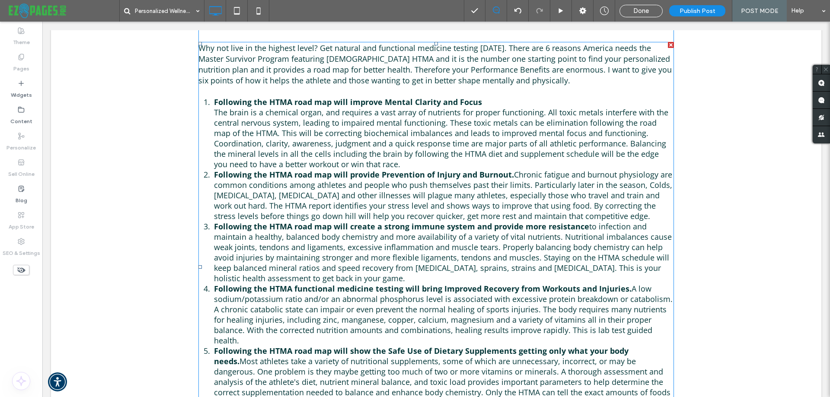
scroll to position [519, 0]
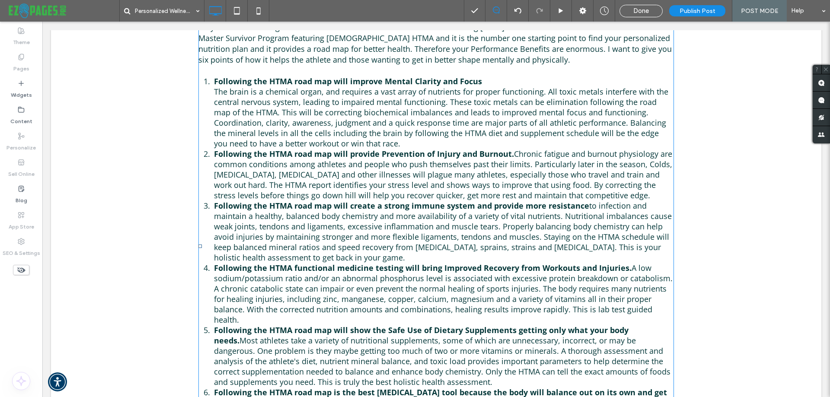
click at [493, 154] on strong "Following the HTMA road map will provide Prevention of Injury and Burnout." at bounding box center [364, 154] width 300 height 10
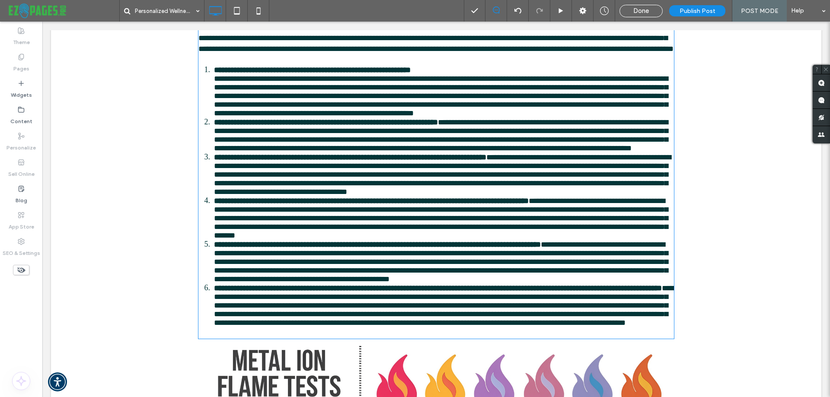
type input "*********"
type input "**"
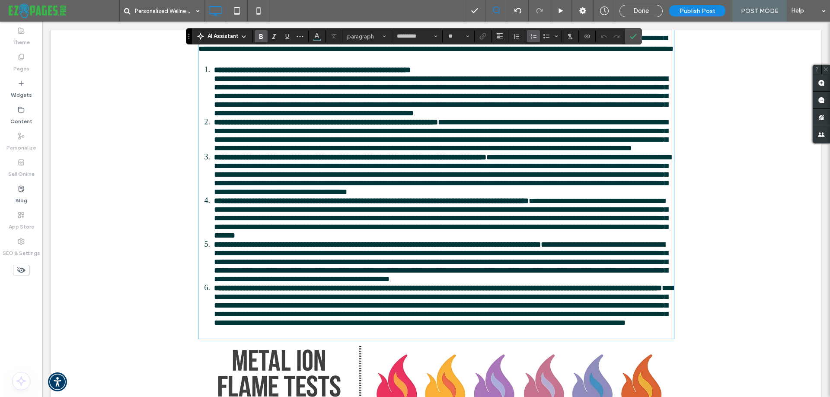
click at [512, 152] on span "**********" at bounding box center [441, 135] width 454 height 34
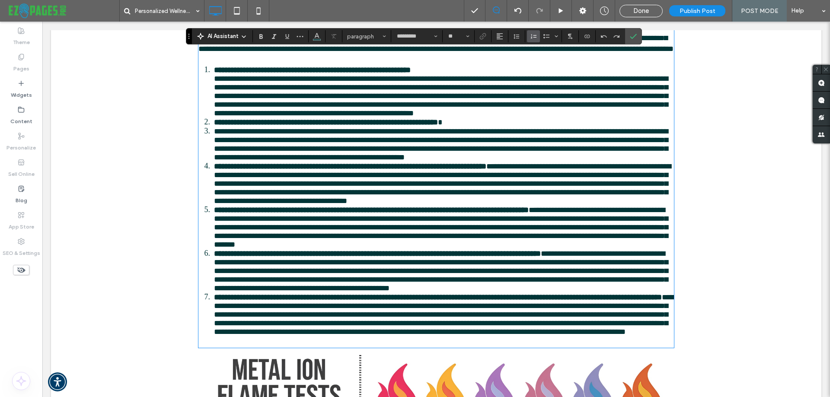
click at [214, 161] on span "**********" at bounding box center [441, 145] width 454 height 34
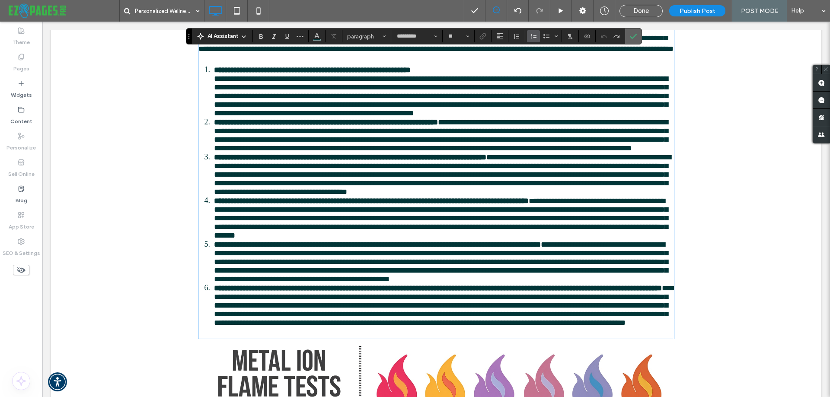
click at [632, 34] on icon "Confirm" at bounding box center [633, 36] width 7 height 7
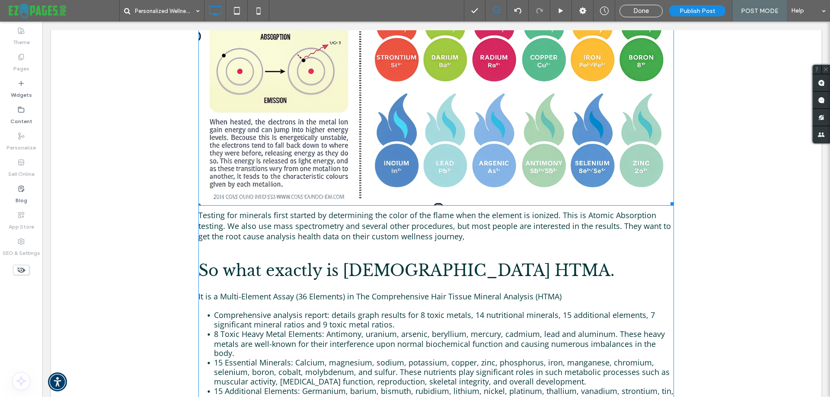
scroll to position [1124, 0]
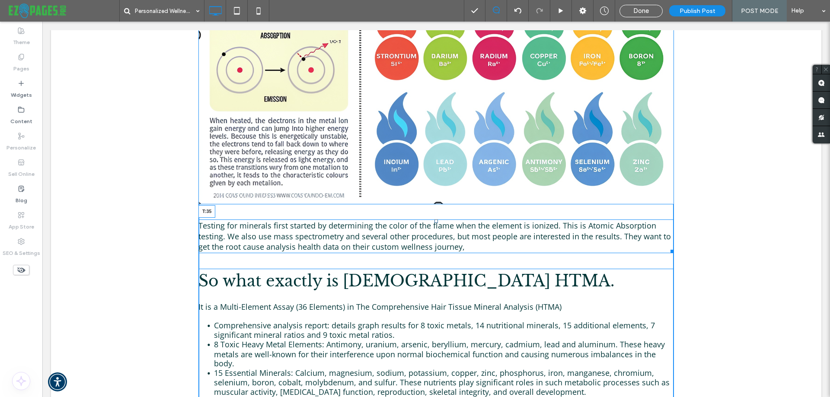
drag, startPoint x: 432, startPoint y: 198, endPoint x: 433, endPoint y: 210, distance: 11.7
click at [435, 220] on div at bounding box center [436, 221] width 3 height 3
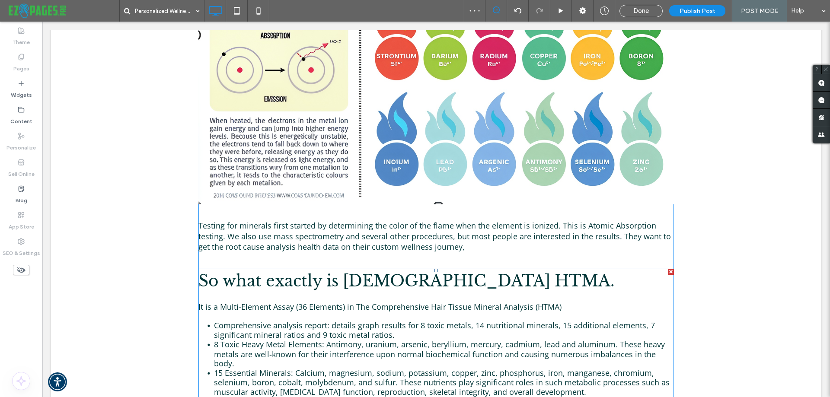
click at [358, 272] on span "So what exactly is [DEMOGRAPHIC_DATA] HTMA." at bounding box center [406, 281] width 416 height 19
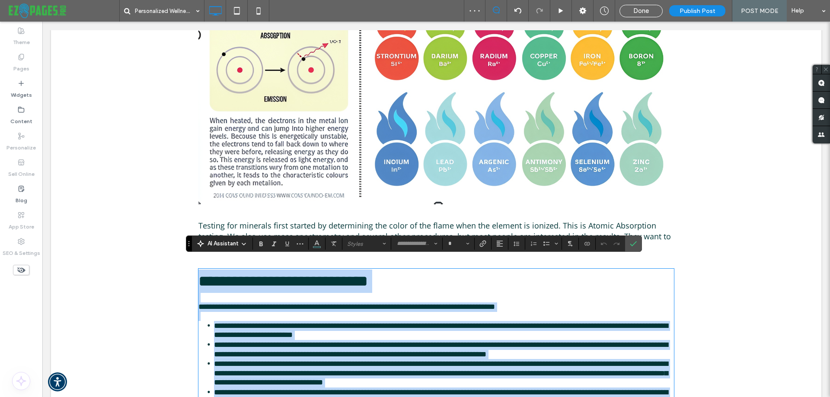
click at [358, 274] on span "**********" at bounding box center [283, 282] width 170 height 16
type input "**********"
type input "**"
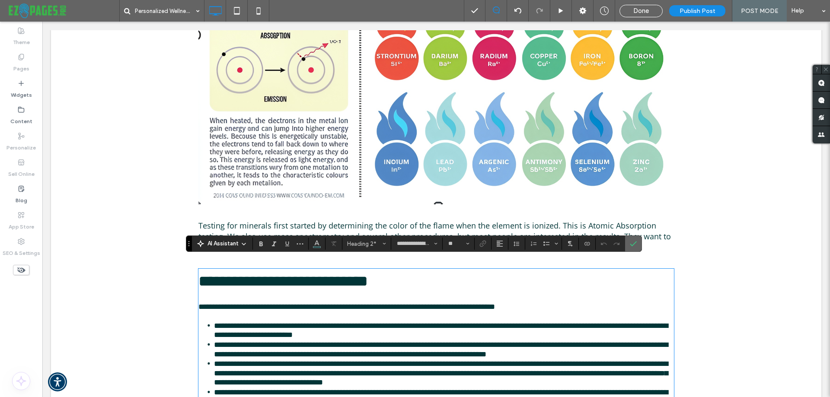
click at [632, 242] on icon "Confirm" at bounding box center [633, 243] width 7 height 7
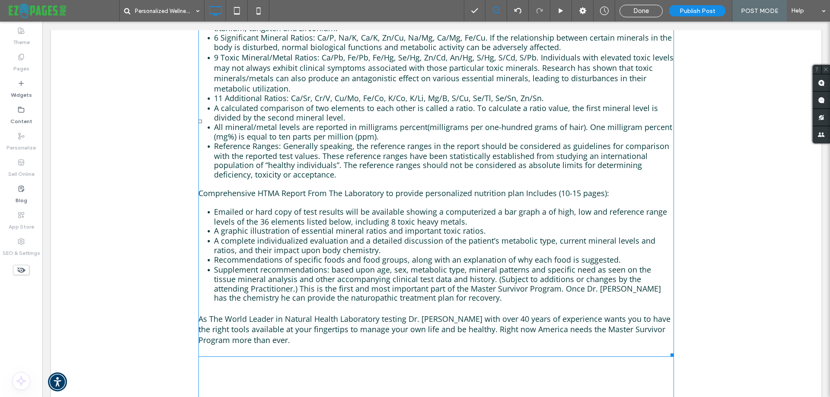
scroll to position [1514, 0]
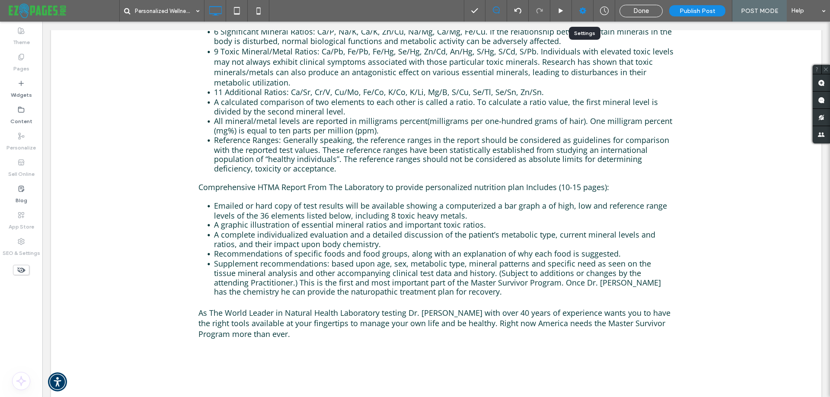
click at [583, 10] on use at bounding box center [582, 10] width 7 height 7
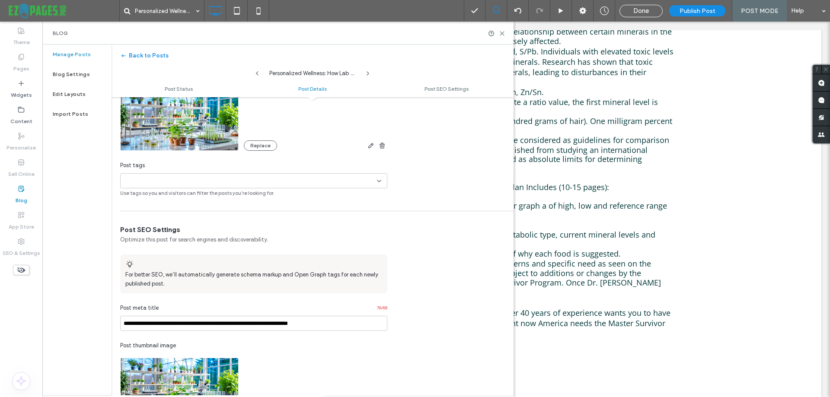
scroll to position [122, 0]
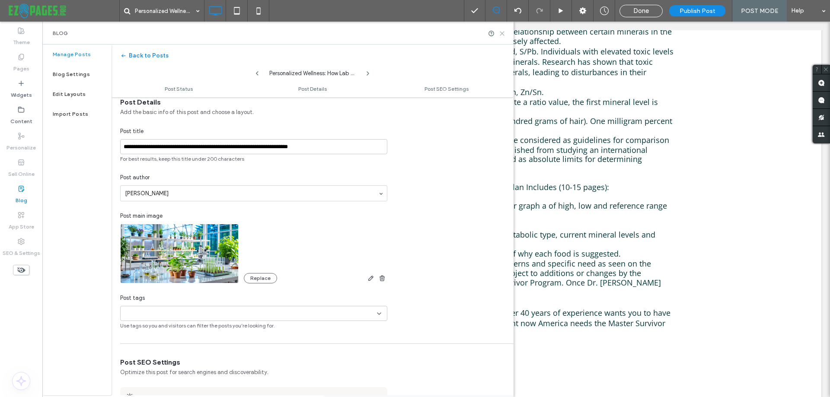
click at [502, 34] on use at bounding box center [502, 34] width 4 height 4
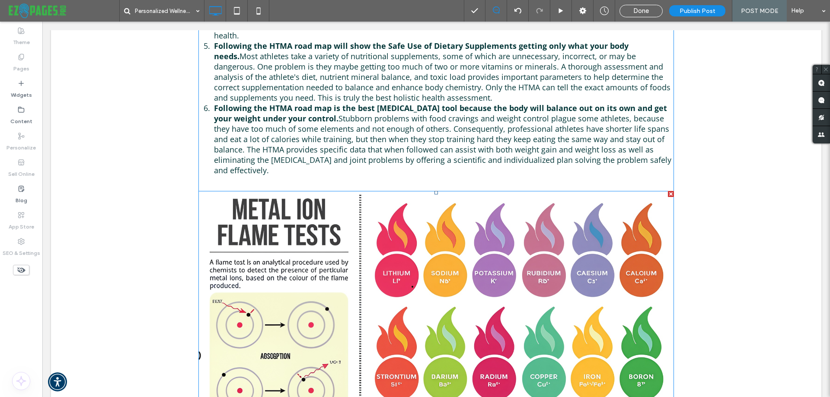
scroll to position [908, 0]
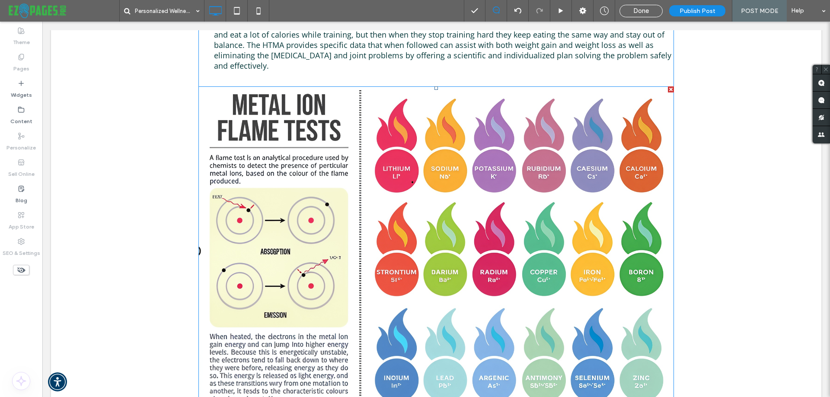
click at [493, 224] on img at bounding box center [436, 253] width 476 height 334
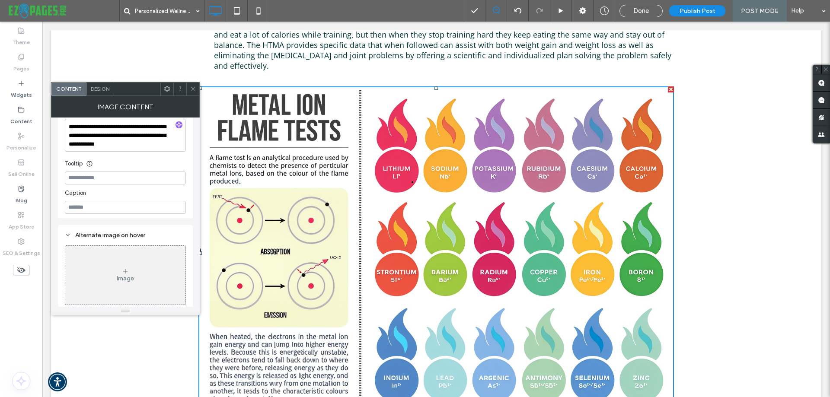
scroll to position [191, 0]
click at [194, 89] on icon at bounding box center [193, 89] width 6 height 6
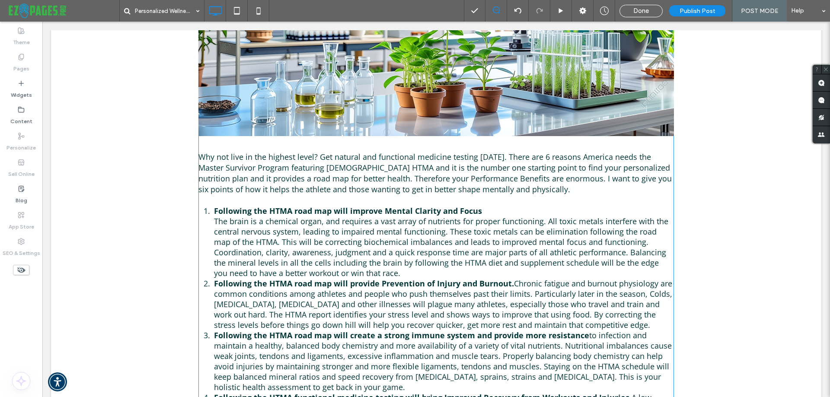
scroll to position [130, 0]
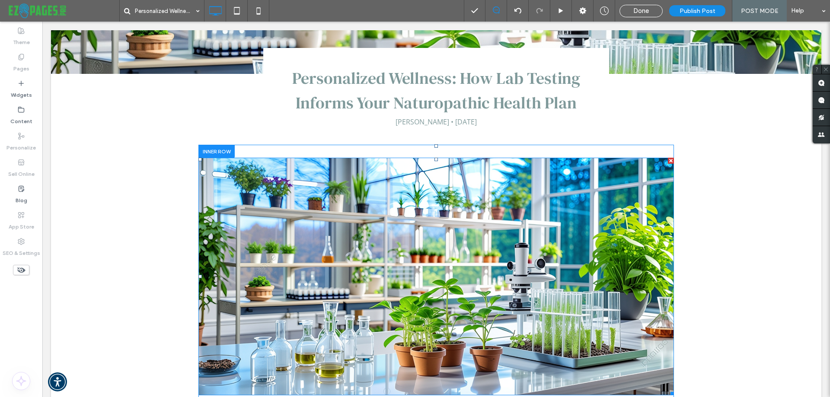
click at [445, 227] on img at bounding box center [436, 277] width 476 height 238
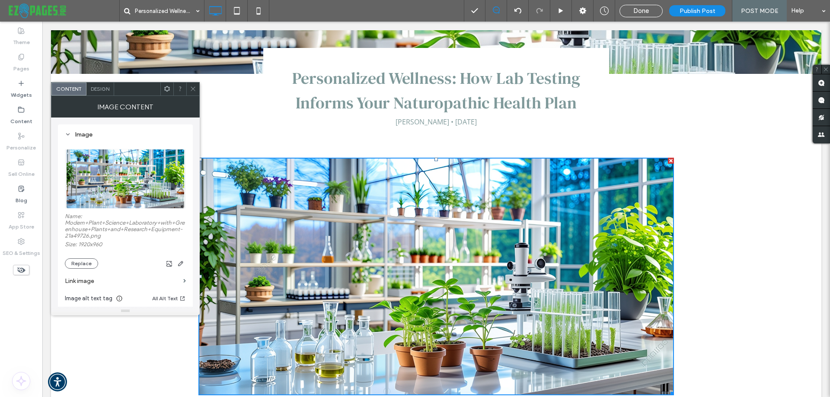
click at [445, 227] on img at bounding box center [436, 277] width 476 height 238
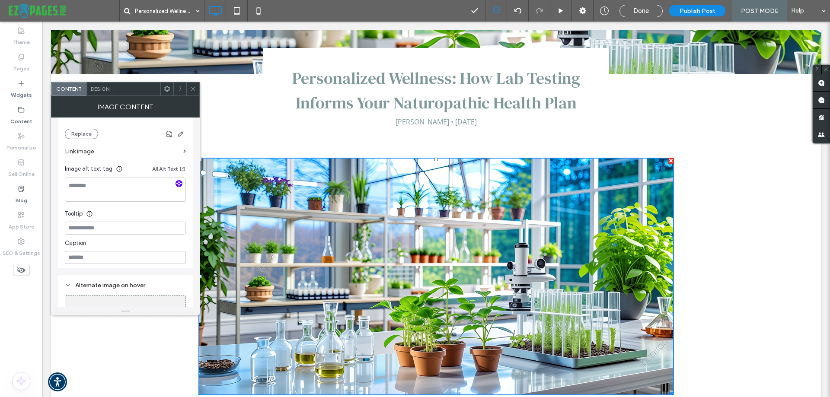
click at [178, 185] on icon "button" at bounding box center [179, 184] width 6 height 6
type textarea "**********"
click at [192, 90] on icon at bounding box center [193, 89] width 6 height 6
